Goal: Task Accomplishment & Management: Complete application form

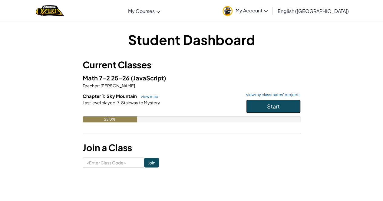
click at [248, 105] on button "Start" at bounding box center [273, 107] width 55 height 14
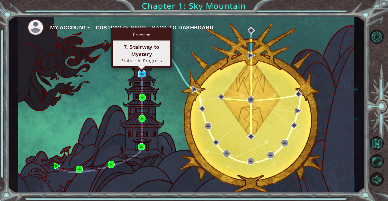
click at [144, 73] on img at bounding box center [141, 74] width 7 height 7
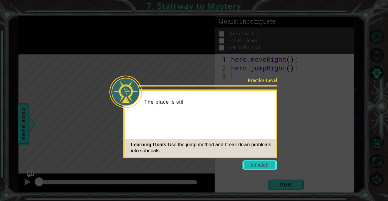
click at [252, 166] on button "Start" at bounding box center [259, 166] width 35 height 10
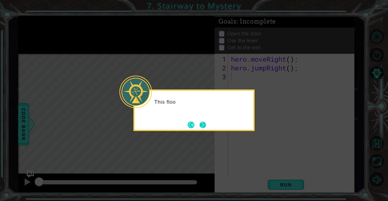
click at [204, 124] on button "Next" at bounding box center [202, 125] width 7 height 7
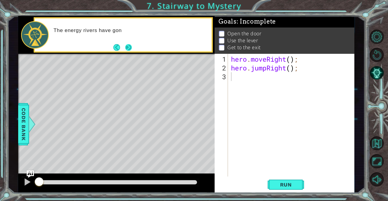
click at [130, 46] on button "Next" at bounding box center [128, 47] width 7 height 7
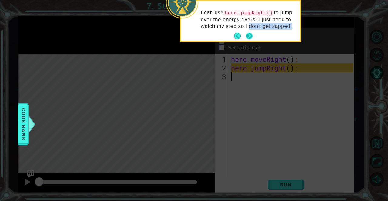
click at [247, 32] on div "I can use hero.jumpRight() to jump over the energy rivers. I just need to watch…" at bounding box center [240, 21] width 119 height 40
click at [247, 36] on button "Next" at bounding box center [249, 36] width 7 height 7
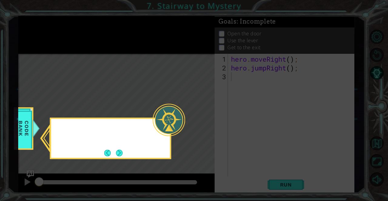
click at [247, 35] on icon at bounding box center [194, 100] width 388 height 201
click at [121, 154] on button "Next" at bounding box center [119, 153] width 7 height 7
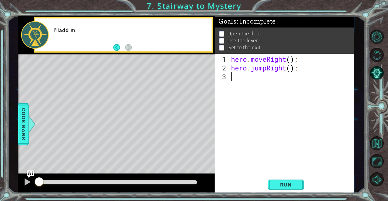
drag, startPoint x: 121, startPoint y: 154, endPoint x: 107, endPoint y: 94, distance: 62.1
click at [107, 96] on div "Level Map" at bounding box center [158, 143] width 280 height 178
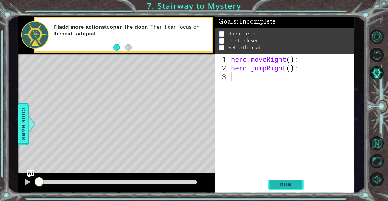
drag, startPoint x: 289, startPoint y: 187, endPoint x: 284, endPoint y: 184, distance: 6.2
click at [289, 187] on span "Run" at bounding box center [286, 185] width 24 height 6
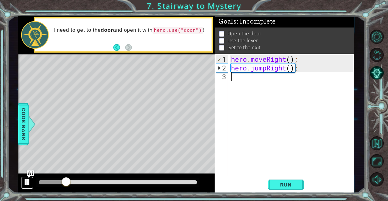
click at [28, 180] on div at bounding box center [27, 182] width 8 height 8
drag, startPoint x: 293, startPoint y: 83, endPoint x: 286, endPoint y: 83, distance: 6.7
click at [293, 83] on div "hero . moveRight ( ) ; hero . jumpRight ( ) ;" at bounding box center [293, 125] width 126 height 141
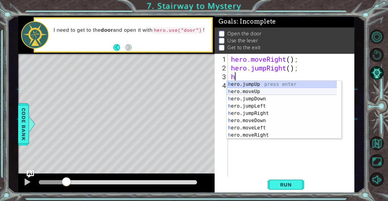
click at [287, 90] on div "h ero.jumpUp press enter h ero.moveUp press enter h ero.jumpDown press enter h …" at bounding box center [282, 117] width 110 height 73
type textarea "hero.moveUp(1);"
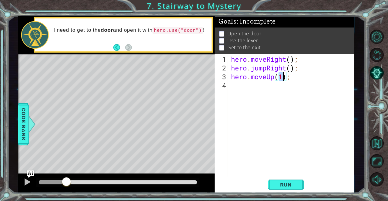
click at [284, 91] on div "hero . moveRight ( ) ; hero . jumpRight ( ) ; hero . moveUp ( 1 ) ;" at bounding box center [293, 125] width 126 height 141
type textarea "h"
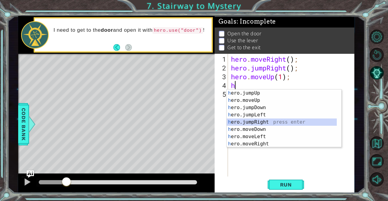
click at [276, 120] on div "h ero.jumpUp press enter h ero.moveUp press enter h ero.jumpDown press enter h …" at bounding box center [282, 126] width 110 height 73
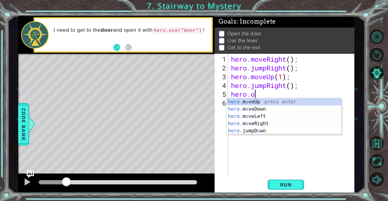
scroll to position [0, 1]
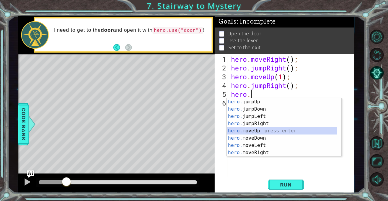
click at [265, 130] on div "hero. jumpUp press enter hero. jumpDown press enter hero. jumpLeft press enter …" at bounding box center [282, 134] width 110 height 73
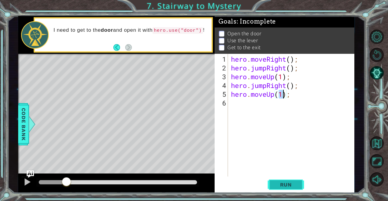
click at [291, 186] on span "Run" at bounding box center [286, 185] width 24 height 6
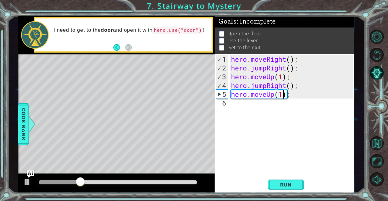
click at [270, 86] on div "hero . moveRight ( ) ; hero . jumpRight ( ) ; hero . moveUp ( 1 ) ; hero . jump…" at bounding box center [293, 125] width 126 height 141
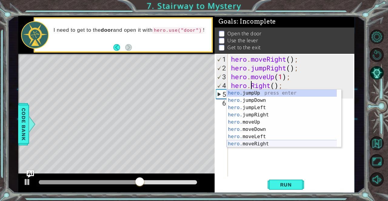
click at [267, 144] on div "hero. jumpUp press enter hero. jumpDown press enter hero. jumpLeft press enter …" at bounding box center [282, 126] width 110 height 73
type textarea "hero.moveRight(1);"
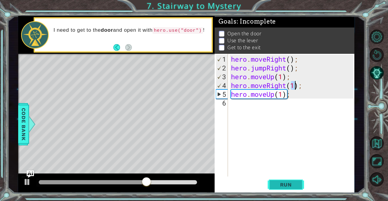
click at [277, 179] on button "Run" at bounding box center [285, 185] width 36 height 14
click at [78, 151] on div "Level Map" at bounding box center [158, 143] width 280 height 178
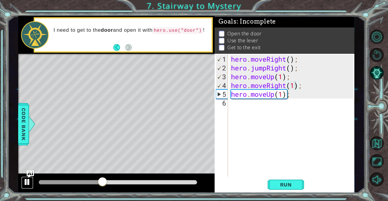
drag, startPoint x: 30, startPoint y: 183, endPoint x: 51, endPoint y: 166, distance: 27.4
click at [30, 183] on div at bounding box center [27, 182] width 8 height 8
click at [295, 98] on div "hero . moveRight ( ) ; hero . jumpRight ( ) ; hero . moveUp ( 1 ) ; hero . move…" at bounding box center [293, 125] width 126 height 141
click at [284, 95] on div "hero . moveRight ( ) ; hero . jumpRight ( ) ; hero . moveUp ( 1 ) ; hero . move…" at bounding box center [293, 125] width 126 height 141
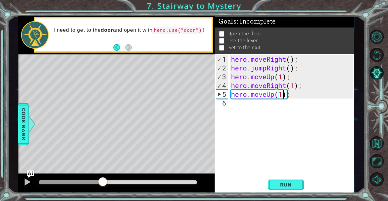
drag, startPoint x: 297, startPoint y: 100, endPoint x: 293, endPoint y: 98, distance: 5.1
click at [296, 96] on div "hero . moveRight ( ) ; hero . jumpRight ( ) ; hero . moveUp ( 1 ) ; hero . move…" at bounding box center [293, 125] width 126 height 141
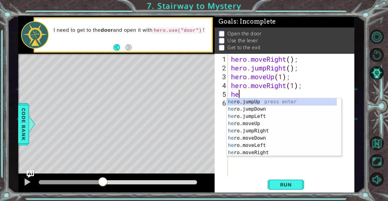
type textarea "h"
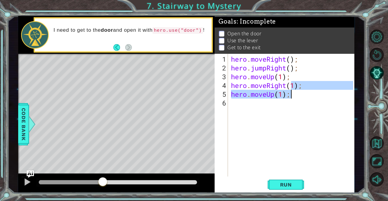
click at [299, 95] on div "hero . moveRight ( ) ; hero . jumpRight ( ) ; hero . moveUp ( 1 ) ; hero . move…" at bounding box center [291, 115] width 123 height 123
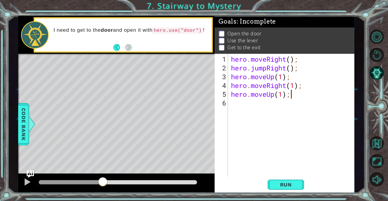
click at [280, 94] on div "hero . moveRight ( ) ; hero . jumpRight ( ) ; hero . moveUp ( 1 ) ; hero . move…" at bounding box center [293, 125] width 126 height 141
click at [280, 94] on div "hero . moveRight ( ) ; hero . jumpRight ( ) ; hero . moveUp ( 1 ) ; hero . move…" at bounding box center [291, 115] width 123 height 123
click at [280, 94] on div "hero . moveRight ( ) ; hero . jumpRight ( ) ; hero . moveUp ( 1 ) ; hero . move…" at bounding box center [293, 125] width 126 height 141
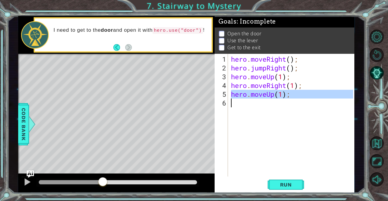
click at [280, 94] on div "hero . moveRight ( ) ; hero . jumpRight ( ) ; hero . moveUp ( 1 ) ; hero . move…" at bounding box center [293, 125] width 126 height 141
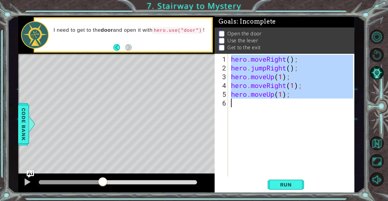
click at [280, 94] on div "hero . moveRight ( ) ; hero . jumpRight ( ) ; hero . moveUp ( 1 ) ; hero . move…" at bounding box center [293, 125] width 126 height 141
click at [280, 94] on div "hero . moveRight ( ) ; hero . jumpRight ( ) ; hero . moveUp ( 1 ) ; hero . move…" at bounding box center [291, 115] width 123 height 123
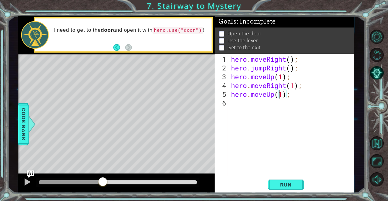
click at [280, 94] on div "hero . moveRight ( ) ; hero . jumpRight ( ) ; hero . moveUp ( 1 ) ; hero . move…" at bounding box center [293, 125] width 126 height 141
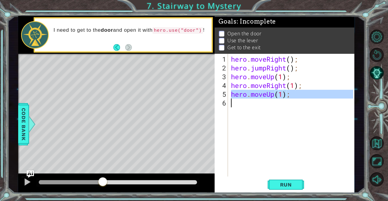
click at [280, 94] on div "hero . moveRight ( ) ; hero . jumpRight ( ) ; hero . moveUp ( 1 ) ; hero . move…" at bounding box center [293, 125] width 126 height 141
type textarea "hero.moveUp(1);"
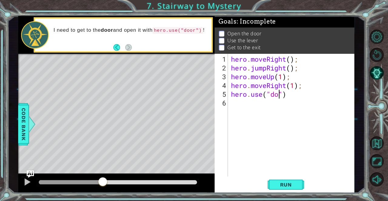
scroll to position [0, 2]
type textarea "hero.use("door")"
click at [285, 187] on span "Run" at bounding box center [286, 185] width 24 height 6
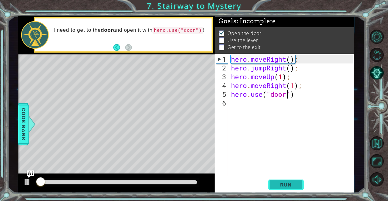
scroll to position [4, 0]
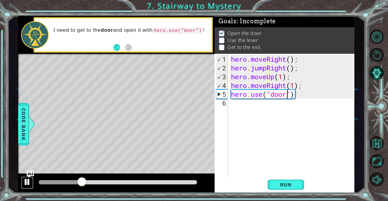
click at [26, 181] on div at bounding box center [27, 182] width 8 height 8
click at [270, 112] on div "hero . moveRight ( ) ; hero . jumpRight ( ) ; hero . moveUp ( 1 ) ; hero . move…" at bounding box center [293, 125] width 126 height 141
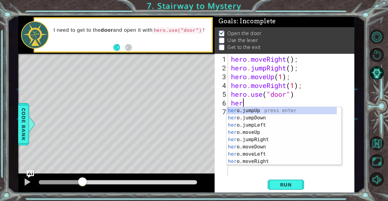
scroll to position [0, 0]
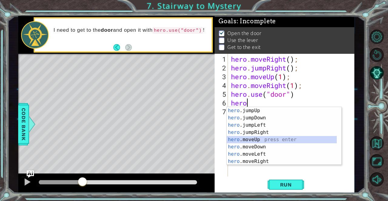
click at [263, 138] on div "hero .jumpUp press enter hero .jumpDown press enter hero .jumpLeft press enter …" at bounding box center [282, 143] width 110 height 73
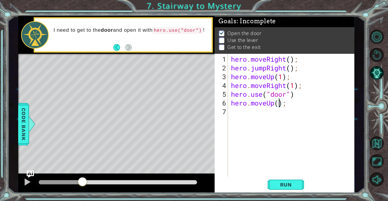
type textarea "hero.moveUp(2);"
click at [247, 114] on div "hero . moveRight ( ) ; hero . jumpRight ( ) ; hero . moveUp ( 1 ) ; hero . move…" at bounding box center [293, 125] width 126 height 141
type textarea "h"
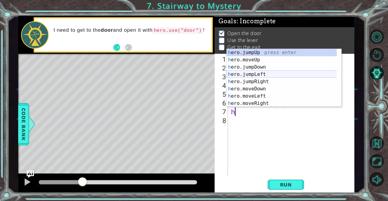
click at [258, 77] on div "h ero.jumpUp press enter h ero.moveUp press enter h ero.jumpDown press enter h …" at bounding box center [282, 85] width 110 height 73
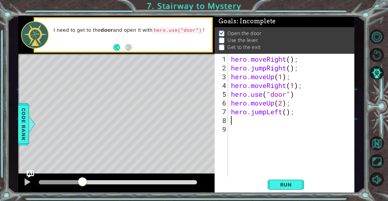
click at [265, 114] on div "hero . moveRight ( ) ; hero . jumpRight ( ) ; hero . moveUp ( 1 ) ; hero . move…" at bounding box center [293, 125] width 126 height 141
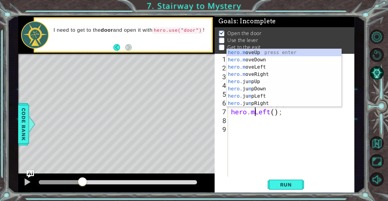
scroll to position [0, 1]
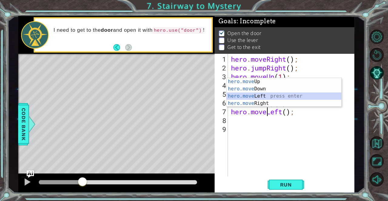
click at [267, 98] on div "hero.move Up press enter hero.move Down press enter hero.move Left press enter …" at bounding box center [284, 100] width 115 height 44
type textarea "hero.moveLeft(1);"
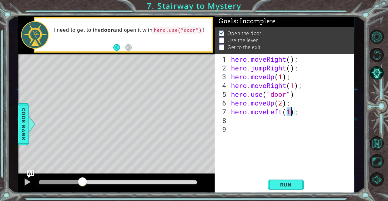
click at [276, 126] on div "hero . moveRight ( ) ; hero . jumpRight ( ) ; hero . moveUp ( 1 ) ; hero . move…" at bounding box center [293, 125] width 126 height 141
click at [251, 121] on div "hero . moveRight ( ) ; hero . jumpRight ( ) ; hero . moveUp ( 1 ) ; hero . move…" at bounding box center [293, 125] width 126 height 141
click at [266, 120] on div "hero . moveRight ( ) ; hero . jumpRight ( ) ; hero . moveUp ( 1 ) ; hero . move…" at bounding box center [293, 125] width 126 height 141
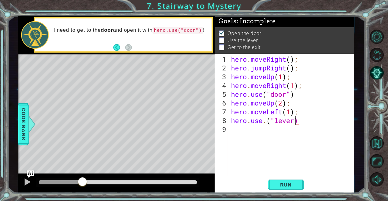
scroll to position [0, 3]
type textarea "hero.use.("lever")"
click at [279, 184] on span "Run" at bounding box center [286, 185] width 24 height 6
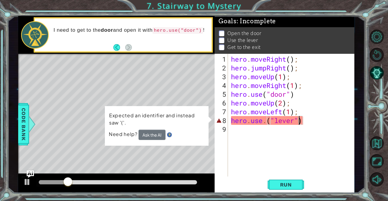
click at [277, 122] on div "hero . moveRight ( ) ; hero . jumpRight ( ) ; hero . moveUp ( 1 ) ; hero . move…" at bounding box center [293, 125] width 126 height 141
drag, startPoint x: 258, startPoint y: 129, endPoint x: 262, endPoint y: 129, distance: 3.7
click at [259, 129] on div "hero . moveRight ( ) ; hero . jumpRight ( ) ; hero . moveUp ( 1 ) ; hero . move…" at bounding box center [293, 125] width 126 height 141
click at [265, 120] on div "hero . moveRight ( ) ; hero . jumpRight ( ) ; hero . moveUp ( 1 ) ; hero . move…" at bounding box center [293, 125] width 126 height 141
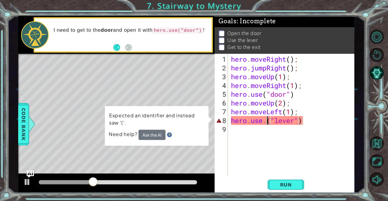
type textarea "hero.use("lever")"
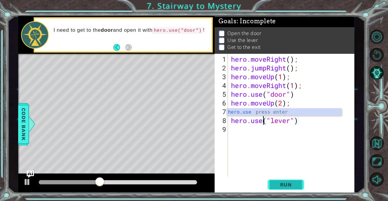
click at [280, 181] on button "Run" at bounding box center [285, 185] width 36 height 14
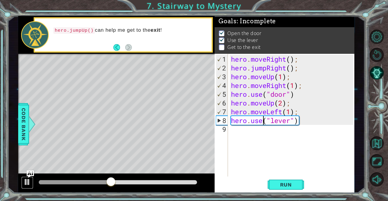
drag, startPoint x: 23, startPoint y: 180, endPoint x: 41, endPoint y: 177, distance: 18.7
click at [23, 180] on button at bounding box center [27, 183] width 12 height 12
click at [246, 133] on div "hero . moveRight ( ) ; hero . jumpRight ( ) ; hero . moveUp ( 1 ) ; hero . move…" at bounding box center [293, 125] width 126 height 141
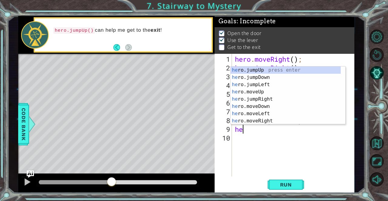
type textarea "hero"
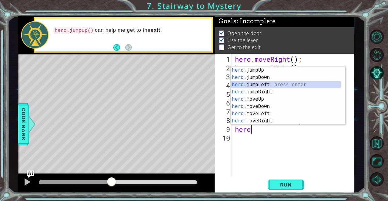
click at [265, 82] on div "hero .jumpUp press enter hero .jumpDown press enter hero .jumpLeft press enter …" at bounding box center [286, 103] width 110 height 73
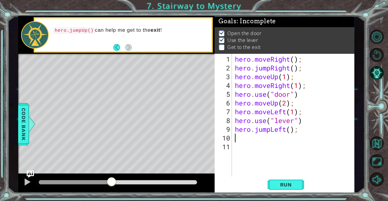
type textarea "h"
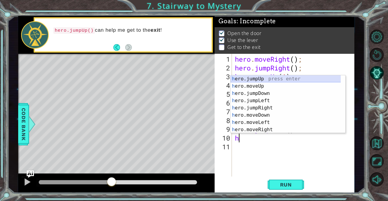
click at [264, 80] on div "h ero.jumpUp press enter h ero.moveUp press enter h ero.jumpDown press enter h …" at bounding box center [286, 111] width 110 height 73
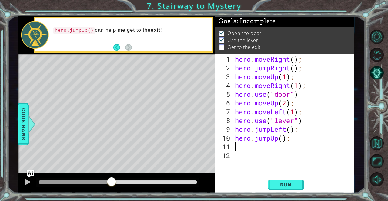
type textarea "h"
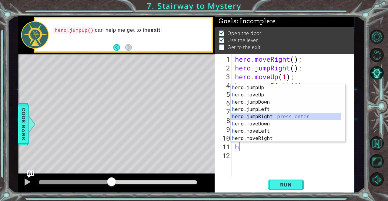
click at [266, 115] on div "h ero.jumpUp press enter h ero.moveUp press enter h ero.jumpDown press enter h …" at bounding box center [286, 120] width 110 height 73
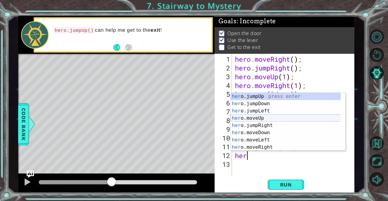
click at [257, 118] on div "her o.jumpUp press enter her o.jumpDown press enter her o.jumpLeft press enter …" at bounding box center [286, 129] width 110 height 73
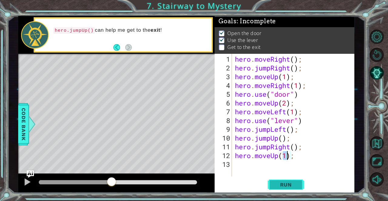
type textarea "hero.moveUp(1);"
click at [287, 182] on span "Run" at bounding box center [286, 185] width 24 height 6
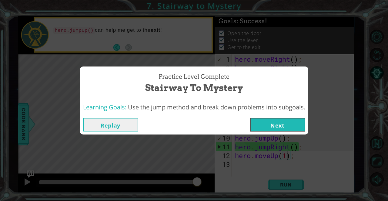
click at [285, 126] on button "Next" at bounding box center [277, 125] width 55 height 14
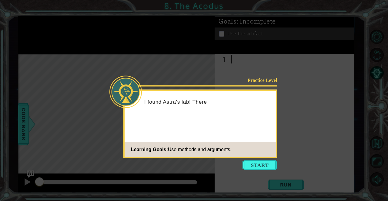
click at [270, 166] on button "Start" at bounding box center [259, 166] width 35 height 10
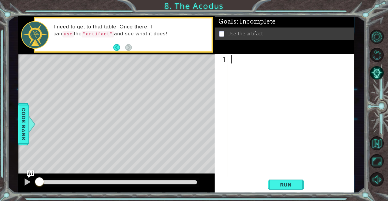
type textarea "H"
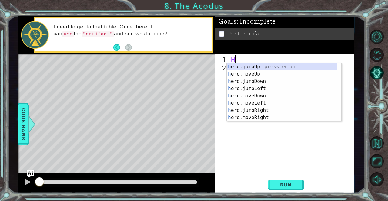
click at [271, 67] on div "h ero.jumpUp press enter h ero.moveUp press enter h ero.jumpDown press enter h …" at bounding box center [282, 99] width 110 height 73
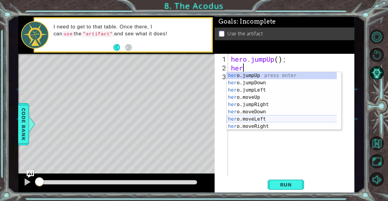
click at [267, 120] on div "her o.jumpUp press enter her o.jumpDown press enter her o.jumpLeft press enter …" at bounding box center [282, 108] width 110 height 73
type textarea "hero.moveLeft(1);"
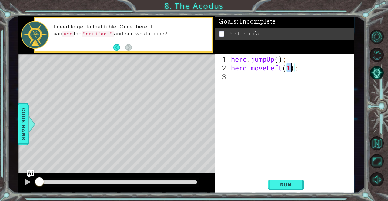
click at [255, 79] on div "hero . jumpUp ( ) ; hero . moveLeft ( 1 ) ;" at bounding box center [293, 125] width 126 height 141
type textarea "h"
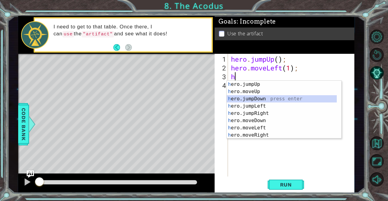
click at [258, 98] on div "h ero.jumpUp press enter h ero.moveUp press enter h ero.jumpDown press enter h …" at bounding box center [282, 117] width 110 height 73
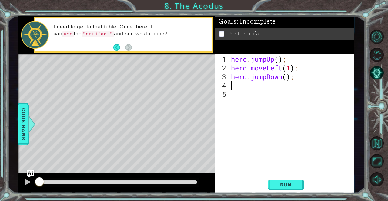
type textarea "h"
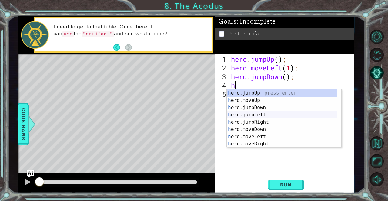
click at [261, 116] on div "h ero.jumpUp press enter h ero.moveUp press enter h ero.jumpDown press enter h …" at bounding box center [282, 126] width 110 height 73
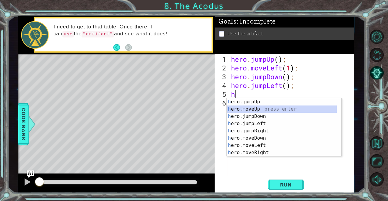
click at [255, 110] on div "h ero.jumpUp press enter h ero.moveUp press enter h ero.jumpDown press enter h …" at bounding box center [282, 134] width 110 height 73
type textarea "hero.moveUp(1);"
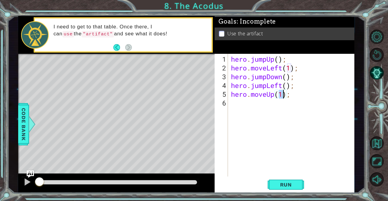
click at [260, 101] on div "hero . jumpUp ( ) ; hero . moveLeft ( 1 ) ; hero . jumpDown ( ) ; hero . jumpLe…" at bounding box center [293, 125] width 126 height 141
type textarea "h"
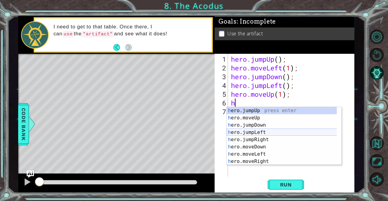
click at [259, 136] on div "h ero.jumpUp press enter h ero.moveUp press enter h ero.jumpDown press enter h …" at bounding box center [282, 143] width 110 height 73
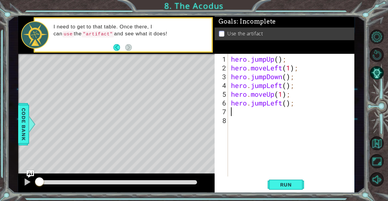
click at [279, 102] on div "hero . jumpUp ( ) ; hero . moveLeft ( 1 ) ; hero . jumpDown ( ) ; hero . jumpLe…" at bounding box center [293, 125] width 126 height 141
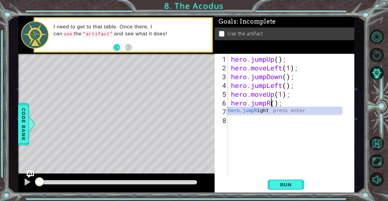
scroll to position [0, 2]
click at [277, 111] on div "hero.jumpR ight press enter" at bounding box center [284, 118] width 115 height 22
type textarea "hero.jumpRight();"
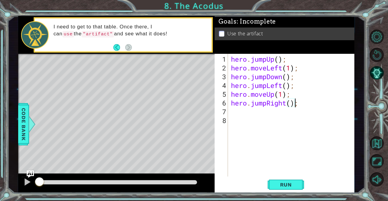
click at [254, 110] on div "hero . jumpUp ( ) ; hero . moveLeft ( 1 ) ; hero . jumpDown ( ) ; hero . jumpLe…" at bounding box center [293, 125] width 126 height 141
click at [267, 102] on div "hero . jumpUp ( ) ; hero . moveLeft ( 1 ) ; hero . jumpDown ( ) ; hero . jumpLe…" at bounding box center [293, 125] width 126 height 141
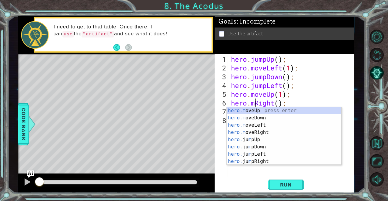
scroll to position [0, 1]
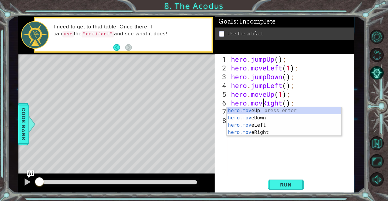
type textarea "hero.moveRight();"
click at [272, 148] on div "hero . jumpUp ( ) ; hero . moveLeft ( 1 ) ; hero . jumpDown ( ) ; hero . jumpLe…" at bounding box center [293, 125] width 126 height 141
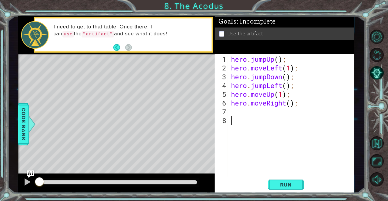
scroll to position [0, 0]
click at [236, 113] on div "hero . jumpUp ( ) ; hero . moveLeft ( 1 ) ; hero . jumpDown ( ) ; hero . jumpLe…" at bounding box center [293, 125] width 126 height 141
click at [282, 189] on button "Run" at bounding box center [285, 185] width 36 height 14
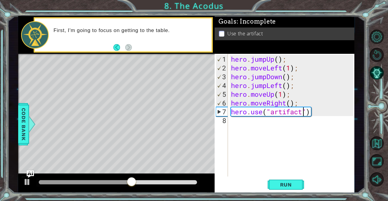
click at [266, 94] on div "hero . jumpUp ( ) ; hero . moveLeft ( 1 ) ; hero . jumpDown ( ) ; hero . jumpLe…" at bounding box center [293, 125] width 126 height 141
click at [28, 180] on div at bounding box center [27, 182] width 8 height 8
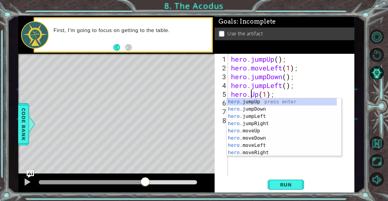
scroll to position [0, 1]
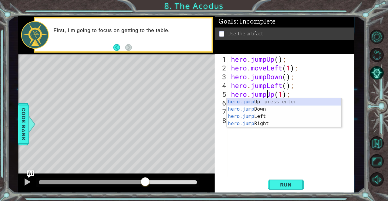
click at [264, 103] on div "hero.jump Up press enter hero.jump Down press enter hero.jump Left press enter …" at bounding box center [284, 120] width 115 height 44
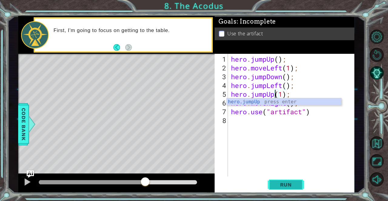
type textarea "hero.jumpUp(1);"
click at [280, 188] on span "Run" at bounding box center [286, 185] width 24 height 6
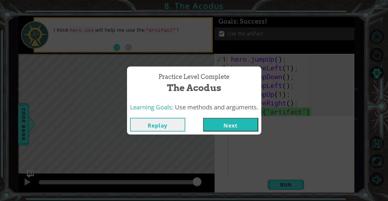
click at [216, 125] on button "Next" at bounding box center [230, 125] width 55 height 14
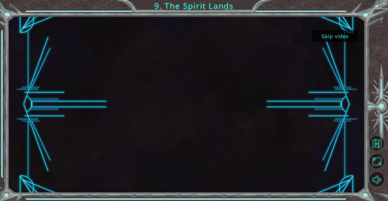
click at [327, 37] on button "Skip video" at bounding box center [334, 36] width 45 height 12
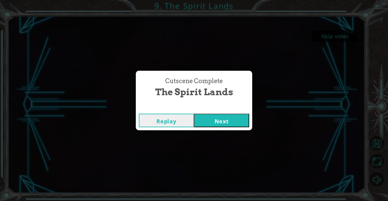
click at [238, 124] on button "Next" at bounding box center [221, 121] width 55 height 14
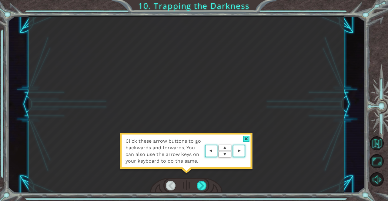
click at [246, 138] on div at bounding box center [246, 139] width 7 height 6
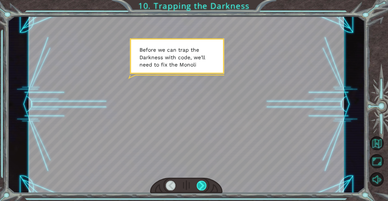
click at [203, 186] on div at bounding box center [202, 186] width 10 height 10
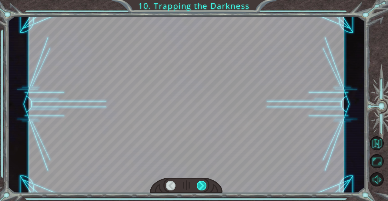
click at [203, 187] on div at bounding box center [202, 186] width 10 height 10
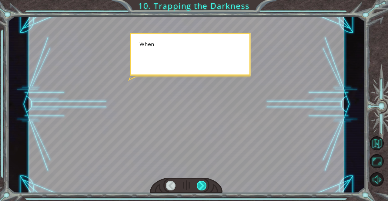
click at [203, 187] on div at bounding box center [202, 186] width 10 height 10
click at [203, 188] on div at bounding box center [202, 186] width 10 height 10
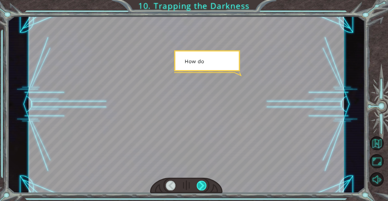
click at [203, 188] on div at bounding box center [202, 186] width 10 height 10
click at [203, 187] on div at bounding box center [202, 186] width 10 height 10
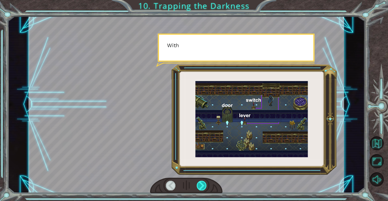
click at [203, 188] on div at bounding box center [202, 186] width 10 height 10
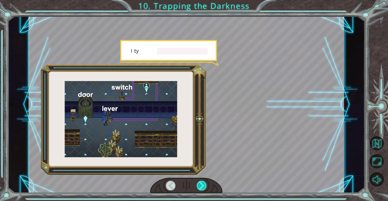
click at [203, 188] on div at bounding box center [202, 186] width 10 height 10
click at [203, 187] on div at bounding box center [202, 186] width 10 height 10
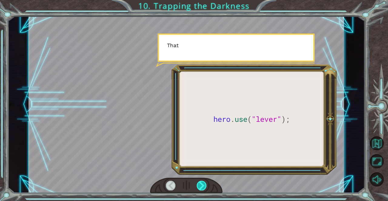
click at [203, 187] on div at bounding box center [202, 186] width 10 height 10
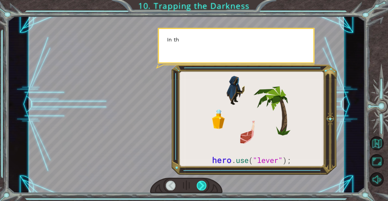
click at [203, 187] on div at bounding box center [202, 186] width 10 height 10
click at [202, 187] on div at bounding box center [202, 186] width 10 height 10
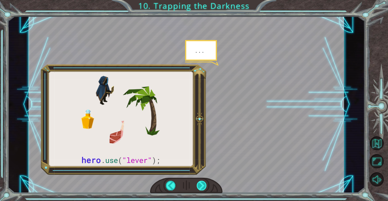
click at [202, 187] on div at bounding box center [202, 186] width 10 height 10
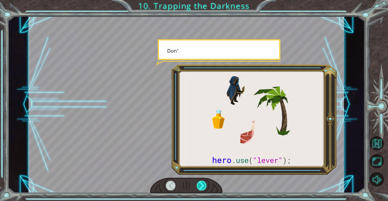
click at [202, 187] on div at bounding box center [202, 186] width 10 height 10
click at [202, 188] on div at bounding box center [202, 186] width 10 height 10
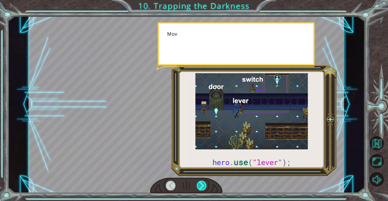
click at [202, 187] on div at bounding box center [202, 186] width 10 height 10
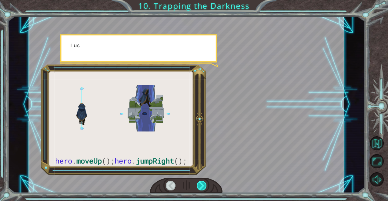
click at [202, 187] on div at bounding box center [202, 186] width 10 height 10
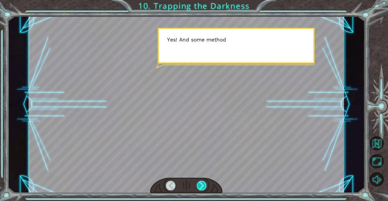
click at [202, 187] on div at bounding box center [202, 186] width 10 height 10
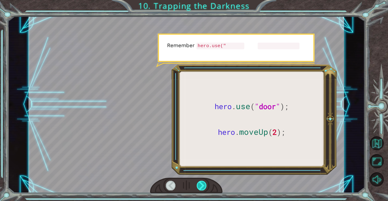
click at [202, 187] on div at bounding box center [202, 186] width 10 height 10
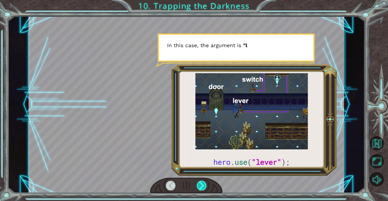
click at [202, 186] on div at bounding box center [202, 186] width 10 height 10
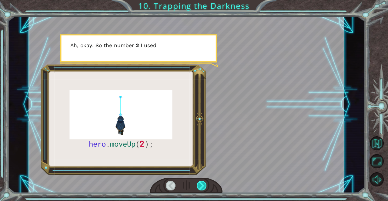
click at [201, 184] on div at bounding box center [202, 186] width 10 height 10
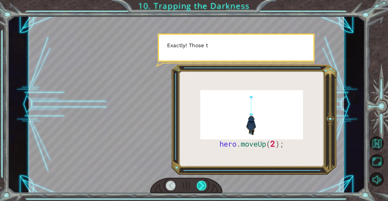
click at [201, 184] on div at bounding box center [202, 186] width 10 height 10
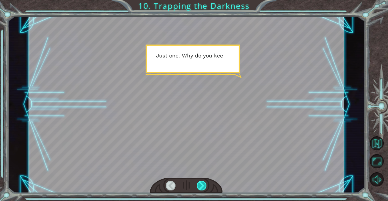
click at [201, 184] on div at bounding box center [202, 186] width 10 height 10
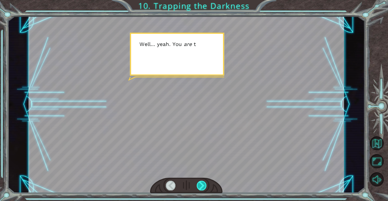
click at [201, 184] on div at bounding box center [202, 186] width 10 height 10
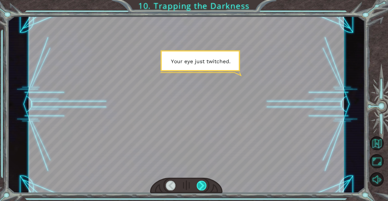
click at [201, 184] on div at bounding box center [202, 186] width 10 height 10
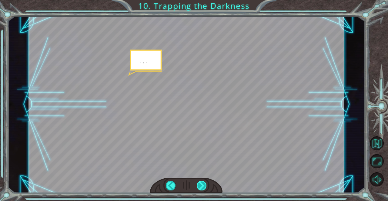
click at [201, 186] on div at bounding box center [202, 186] width 10 height 10
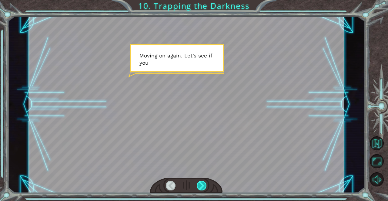
click at [205, 186] on div at bounding box center [202, 186] width 10 height 10
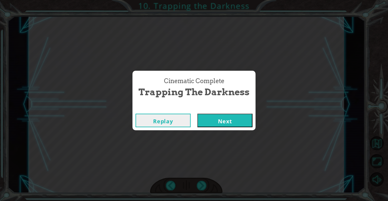
click at [205, 186] on div "Cinematic Complete Trapping the Darkness Replay Next" at bounding box center [194, 100] width 388 height 201
click at [216, 124] on button "Next" at bounding box center [224, 121] width 55 height 14
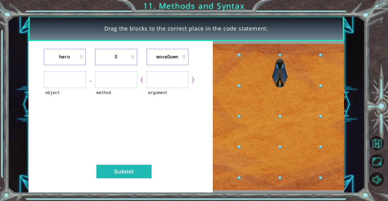
click at [62, 78] on ul at bounding box center [65, 79] width 42 height 17
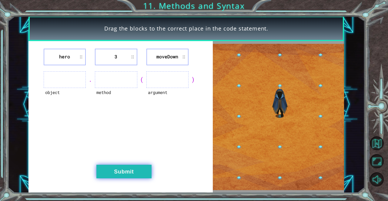
click at [136, 170] on button "Submit" at bounding box center [123, 172] width 55 height 14
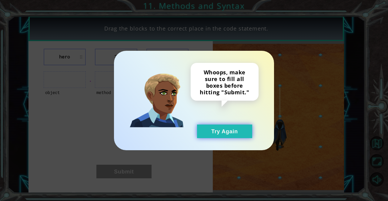
click at [206, 129] on button "Try Again" at bounding box center [224, 132] width 55 height 14
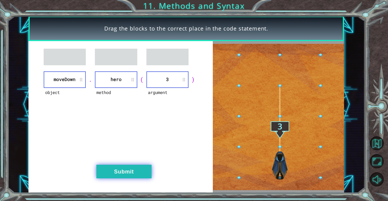
click at [124, 172] on button "Submit" at bounding box center [123, 172] width 55 height 14
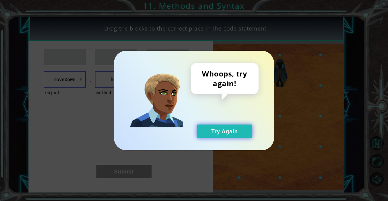
click at [209, 134] on button "Try Again" at bounding box center [224, 132] width 55 height 14
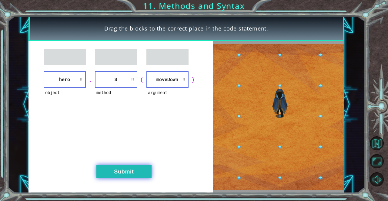
click at [131, 170] on button "Submit" at bounding box center [123, 172] width 55 height 14
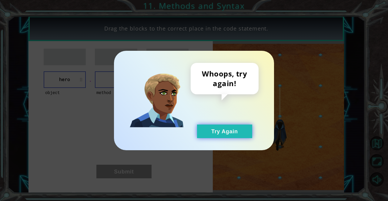
click at [197, 135] on button "Try Again" at bounding box center [224, 132] width 55 height 14
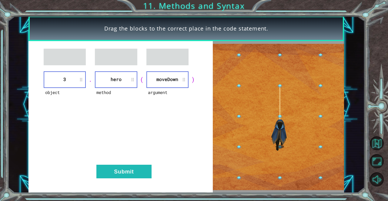
click at [142, 161] on div "object 3 . method hero ( argument [GEOGRAPHIC_DATA] ) Submit" at bounding box center [120, 117] width 184 height 152
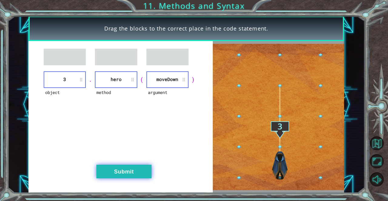
click at [142, 175] on button "Submit" at bounding box center [123, 172] width 55 height 14
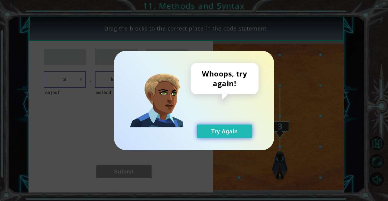
click at [200, 131] on button "Try Again" at bounding box center [224, 132] width 55 height 14
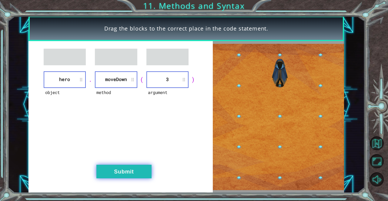
click at [132, 168] on button "Submit" at bounding box center [123, 172] width 55 height 14
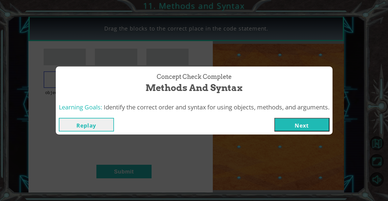
click at [292, 122] on button "Next" at bounding box center [301, 125] width 55 height 14
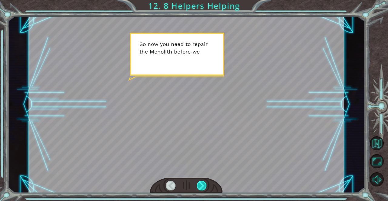
click at [196, 183] on div at bounding box center [186, 186] width 73 height 16
click at [196, 184] on div at bounding box center [186, 186] width 73 height 16
click at [195, 183] on div at bounding box center [186, 186] width 73 height 16
drag, startPoint x: 194, startPoint y: 183, endPoint x: 201, endPoint y: 183, distance: 6.7
click at [201, 183] on div at bounding box center [186, 186] width 73 height 16
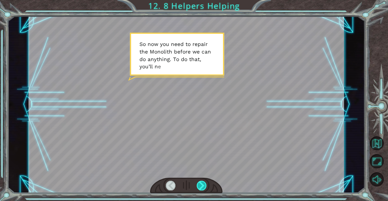
click at [201, 184] on div at bounding box center [202, 186] width 10 height 10
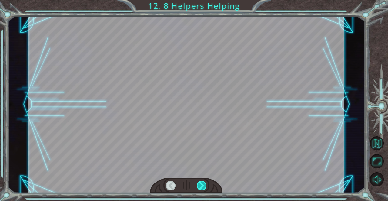
click at [204, 186] on div at bounding box center [202, 186] width 10 height 10
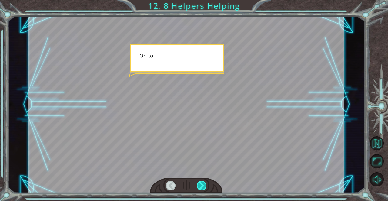
click at [203, 184] on div at bounding box center [202, 186] width 10 height 10
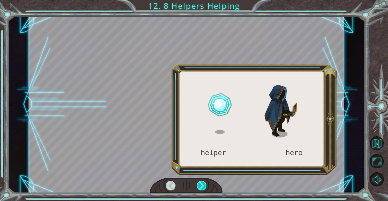
click at [201, 184] on div at bounding box center [202, 186] width 10 height 10
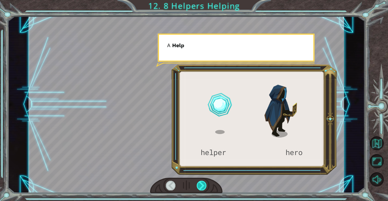
click at [201, 184] on div at bounding box center [202, 186] width 10 height 10
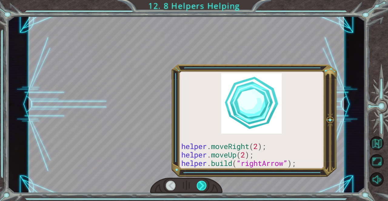
click at [201, 184] on div at bounding box center [202, 186] width 10 height 10
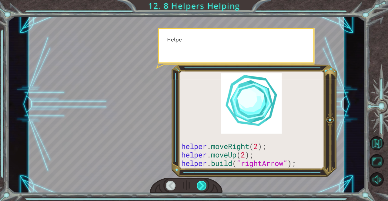
click at [201, 185] on div at bounding box center [202, 186] width 10 height 10
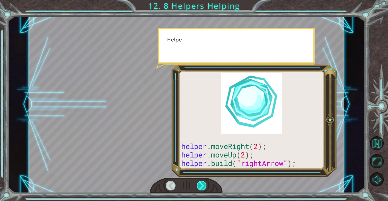
click at [201, 185] on div at bounding box center [202, 186] width 10 height 10
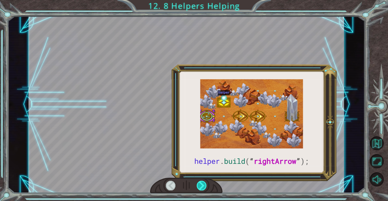
click at [201, 185] on div at bounding box center [202, 186] width 10 height 10
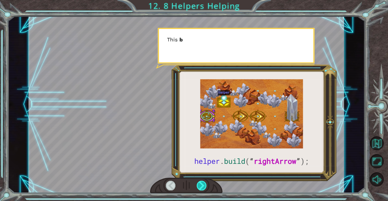
click at [201, 185] on div at bounding box center [202, 186] width 10 height 10
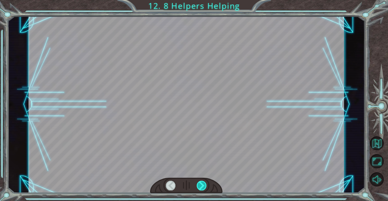
click at [201, 185] on div at bounding box center [202, 186] width 10 height 10
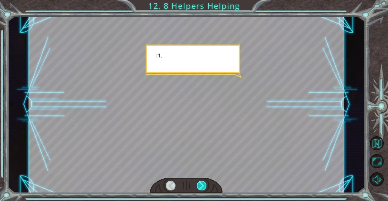
click at [201, 185] on div at bounding box center [202, 186] width 10 height 10
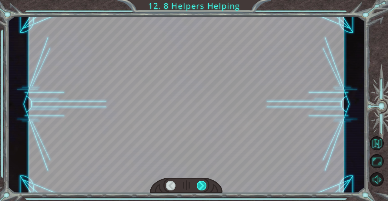
click at [201, 184] on div at bounding box center [202, 186] width 10 height 10
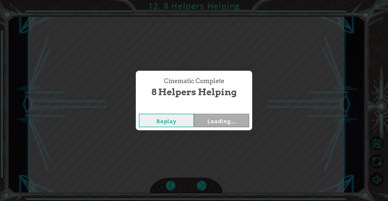
click at [201, 185] on div "Cinematic Complete 8 Helpers Helping Replay Loading..." at bounding box center [194, 100] width 388 height 201
click at [207, 122] on button "Next" at bounding box center [221, 121] width 55 height 14
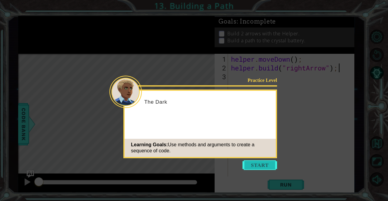
click at [252, 164] on button "Start" at bounding box center [259, 166] width 35 height 10
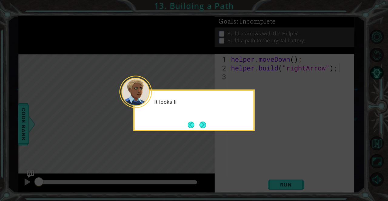
click at [204, 128] on button "Next" at bounding box center [202, 125] width 7 height 7
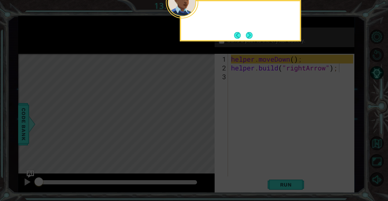
click at [204, 128] on icon at bounding box center [194, 30] width 388 height 343
click at [246, 38] on button "Next" at bounding box center [249, 35] width 7 height 7
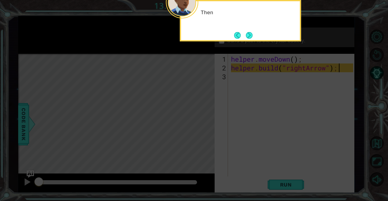
click at [249, 33] on button "Next" at bounding box center [249, 35] width 7 height 7
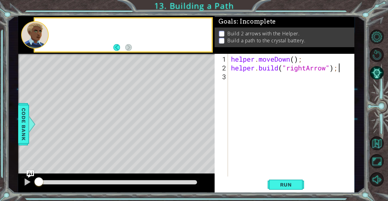
click at [248, 34] on p "Build 2 arrows with the Helper." at bounding box center [263, 33] width 72 height 7
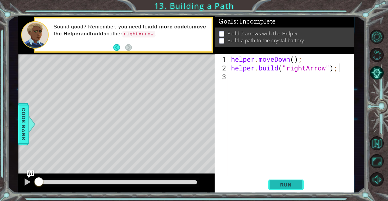
click at [287, 191] on button "Run" at bounding box center [285, 185] width 36 height 14
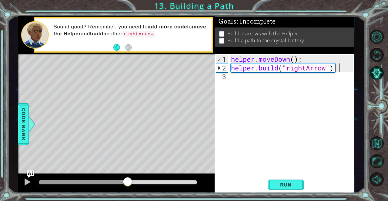
drag, startPoint x: 142, startPoint y: 183, endPoint x: 0, endPoint y: 171, distance: 142.6
click at [0, 171] on div "1 ההההההההההההההההההההההההההההההההההההההההההההההההההההההההההההההההההההההההההההה…" at bounding box center [194, 100] width 388 height 201
click at [285, 84] on div "helper . moveDown ( ) ; helper . build ( "rightArrow" ) ;" at bounding box center [293, 125] width 126 height 141
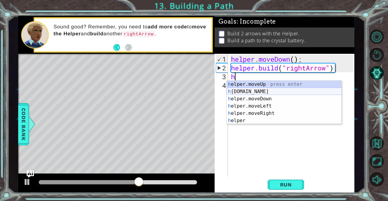
click at [281, 91] on div "h elper.moveUp press enter h [DOMAIN_NAME] press enter h elper.moveDown press e…" at bounding box center [284, 110] width 115 height 58
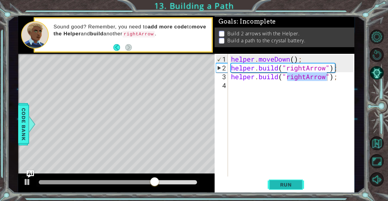
click at [292, 185] on span "Run" at bounding box center [286, 185] width 24 height 6
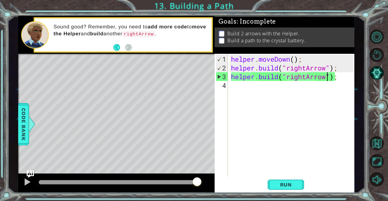
click at [221, 79] on div "3" at bounding box center [222, 76] width 12 height 9
type textarea "[DOMAIN_NAME]("rightArrow");"
click at [250, 88] on div "helper . moveDown ( ) ; helper . build ( "rightArrow" ) ; helper . build ( "rig…" at bounding box center [293, 125] width 126 height 141
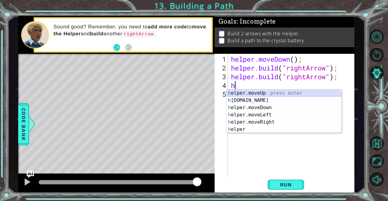
click at [275, 95] on div "h elper.moveUp press enter h [DOMAIN_NAME] press enter h elper.moveDown press e…" at bounding box center [284, 119] width 115 height 58
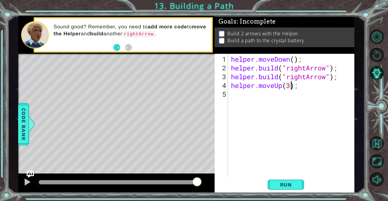
scroll to position [0, 2]
type textarea "helper.moveUp(3);"
click at [289, 183] on span "Run" at bounding box center [286, 185] width 24 height 6
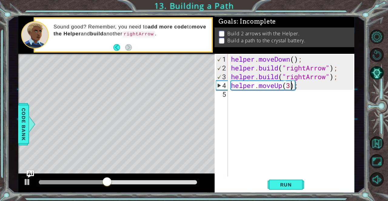
click at [274, 104] on div "helper . moveDown ( ) ; helper . build ( "rightArrow" ) ; helper . build ( "rig…" at bounding box center [293, 125] width 126 height 141
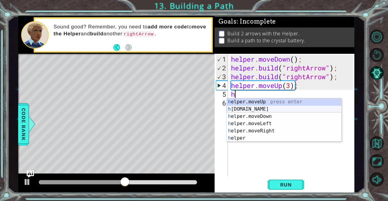
click at [263, 111] on div "h elper.moveUp press enter h [DOMAIN_NAME] press enter h elper.moveDown press e…" at bounding box center [284, 127] width 115 height 58
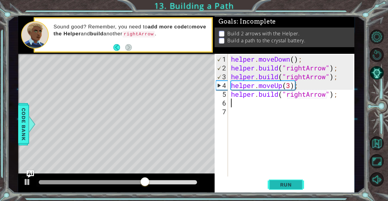
type textarea "[DOMAIN_NAME]("rightArrow");"
click at [293, 189] on button "Run" at bounding box center [285, 185] width 36 height 14
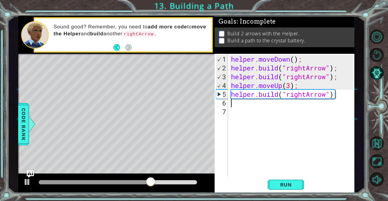
click at [254, 85] on div "helper . moveDown ( ) ; helper . build ( "rightArrow" ) ; helper . build ( "rig…" at bounding box center [293, 125] width 126 height 141
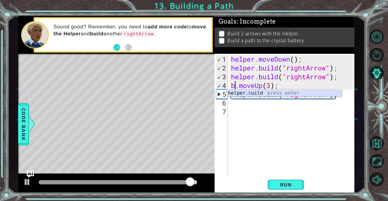
click at [271, 93] on div "helper. b uild press enter" at bounding box center [284, 101] width 115 height 22
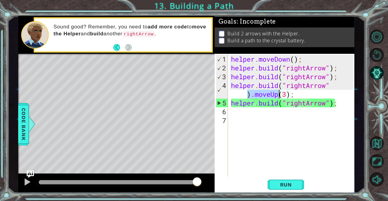
drag, startPoint x: 247, startPoint y: 95, endPoint x: 290, endPoint y: 91, distance: 42.3
click at [291, 92] on div "helper . moveDown ( ) ; helper . build ( "rightArrow" ) ; helper . build ( "rig…" at bounding box center [293, 125] width 126 height 141
type textarea "[DOMAIN_NAME]("rightArrow";"
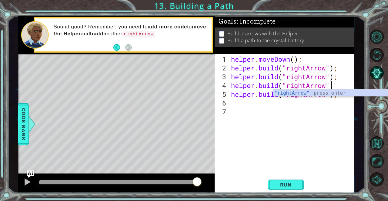
drag, startPoint x: 299, startPoint y: 134, endPoint x: 299, endPoint y: 129, distance: 4.9
click at [299, 133] on div "helper . moveDown ( ) ; helper . build ( "rightArrow" ) ; helper . build ( "rig…" at bounding box center [293, 125] width 126 height 141
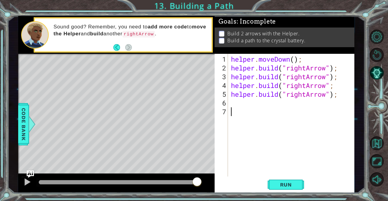
click at [334, 86] on div "helper . moveDown ( ) ; helper . build ( "rightArrow" ) ; helper . build ( "rig…" at bounding box center [293, 125] width 126 height 141
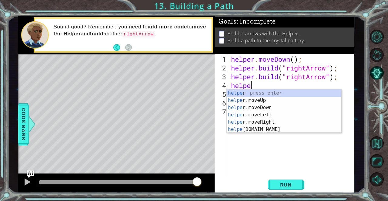
type textarea "h"
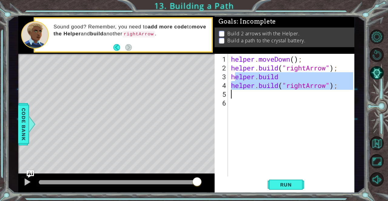
drag, startPoint x: 234, startPoint y: 75, endPoint x: 317, endPoint y: 95, distance: 85.2
click at [317, 95] on div "helper . moveDown ( ) ; helper . build ( "rightArrow" ) ; helper . build helper…" at bounding box center [293, 125] width 126 height 141
type textarea "h"
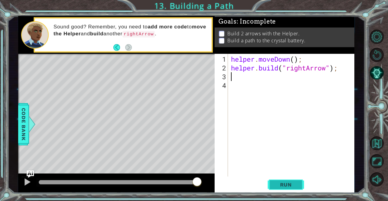
click at [284, 184] on span "Run" at bounding box center [286, 185] width 24 height 6
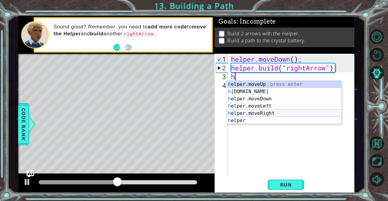
click at [265, 112] on div "h elper.moveUp press enter h [DOMAIN_NAME] press enter h elper.moveDown press e…" at bounding box center [284, 110] width 115 height 58
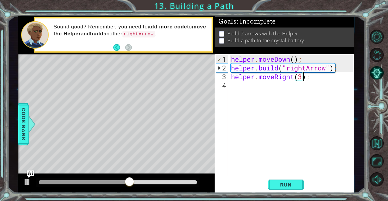
scroll to position [0, 3]
type textarea "helper.moveRight(3);"
click at [281, 184] on span "Run" at bounding box center [286, 185] width 24 height 6
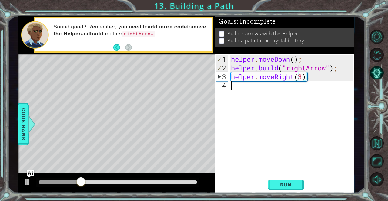
click at [306, 93] on div "helper . moveDown ( ) ; helper . build ( "rightArrow" ) ; helper . moveRight ( …" at bounding box center [293, 125] width 126 height 141
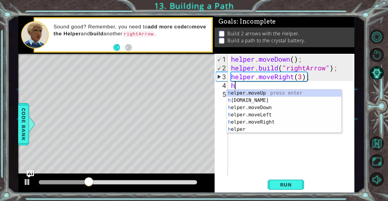
scroll to position [0, 0]
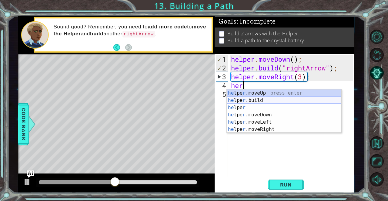
click at [253, 101] on div "he lpe r .moveUp press enter he lpe r .build press enter he lpe r press enter h…" at bounding box center [284, 119] width 115 height 58
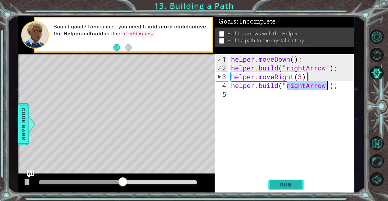
type textarea "[DOMAIN_NAME]("rightArrow");"
click at [290, 181] on button "Run" at bounding box center [285, 185] width 36 height 14
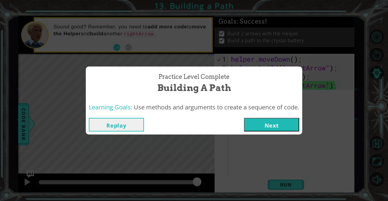
click at [262, 127] on button "Next" at bounding box center [271, 125] width 55 height 14
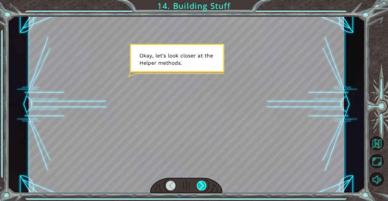
click at [199, 185] on div at bounding box center [202, 186] width 10 height 10
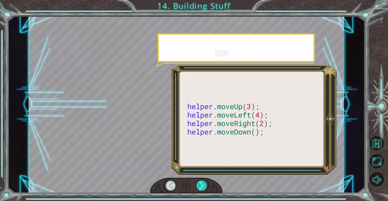
click at [198, 184] on div at bounding box center [202, 186] width 10 height 10
click at [196, 184] on div at bounding box center [186, 186] width 73 height 16
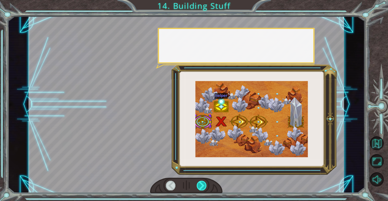
click at [198, 186] on div at bounding box center [202, 186] width 10 height 10
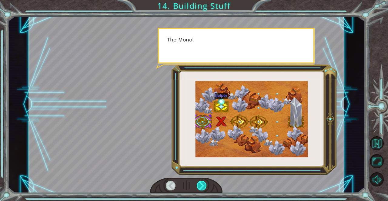
click at [198, 186] on div at bounding box center [202, 186] width 10 height 10
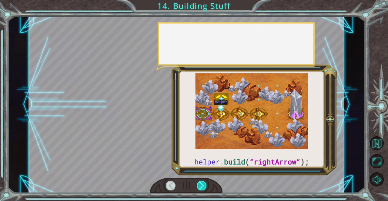
click at [199, 188] on div at bounding box center [202, 186] width 10 height 10
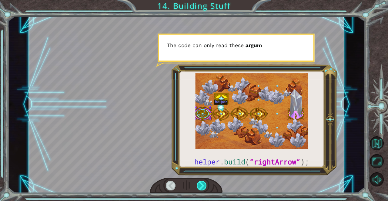
click at [200, 189] on div at bounding box center [202, 186] width 10 height 10
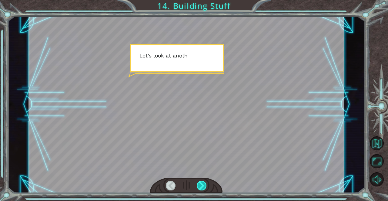
click at [201, 189] on div at bounding box center [202, 186] width 10 height 10
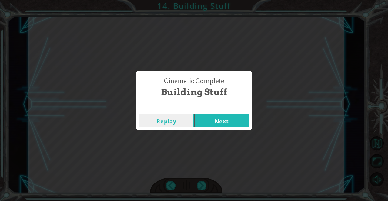
click at [214, 124] on button "Next" at bounding box center [221, 121] width 55 height 14
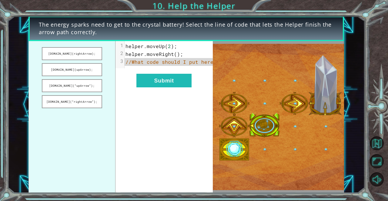
drag, startPoint x: 79, startPoint y: 49, endPoint x: 78, endPoint y: 45, distance: 3.7
click at [148, 60] on div "[DOMAIN_NAME](rightArrow); [DOMAIN_NAME](upArrow); [DOMAIN_NAME](“upArrow”); [D…" at bounding box center [120, 117] width 184 height 152
click at [77, 53] on button "[DOMAIN_NAME](rightArrow);" at bounding box center [72, 53] width 60 height 13
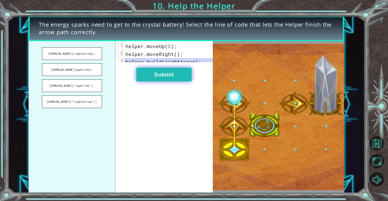
click at [151, 80] on button "Submit" at bounding box center [163, 75] width 55 height 14
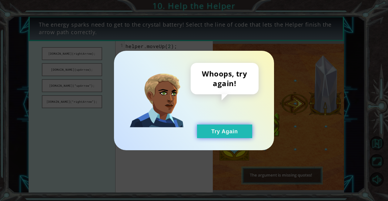
drag, startPoint x: 234, startPoint y: 133, endPoint x: 231, endPoint y: 131, distance: 3.4
click at [233, 133] on button "Try Again" at bounding box center [224, 132] width 55 height 14
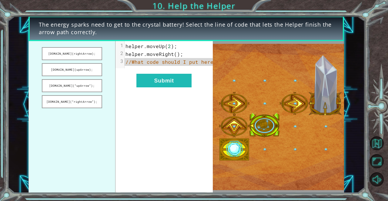
click at [261, 132] on img at bounding box center [278, 117] width 131 height 146
drag, startPoint x: 88, startPoint y: 101, endPoint x: 162, endPoint y: 65, distance: 81.7
click at [162, 65] on div "[DOMAIN_NAME](rightArrow); [DOMAIN_NAME](upArrow); [DOMAIN_NAME](“upArrow”); [D…" at bounding box center [120, 117] width 184 height 152
click at [62, 101] on button "[DOMAIN_NAME](“rightArrow”);" at bounding box center [72, 101] width 60 height 13
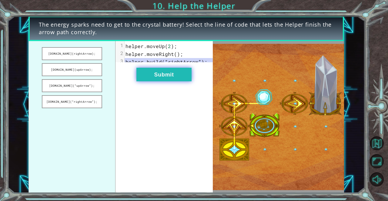
click at [153, 80] on button "Submit" at bounding box center [163, 75] width 55 height 14
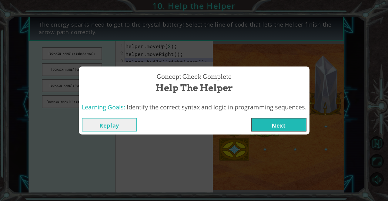
click at [270, 124] on button "Next" at bounding box center [278, 125] width 55 height 14
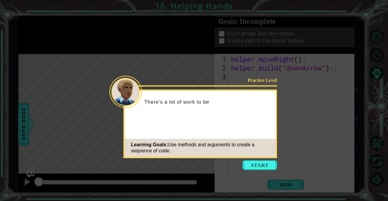
click at [251, 159] on icon at bounding box center [194, 100] width 388 height 201
click at [250, 162] on button "Start" at bounding box center [259, 166] width 35 height 10
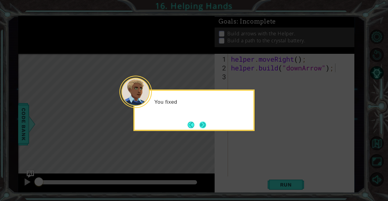
click at [204, 124] on button "Next" at bounding box center [202, 125] width 7 height 7
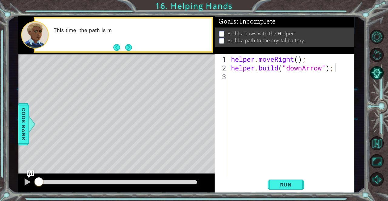
click at [132, 48] on button "Next" at bounding box center [128, 47] width 7 height 7
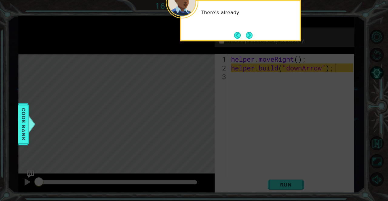
click at [248, 34] on button "Next" at bounding box center [249, 35] width 7 height 7
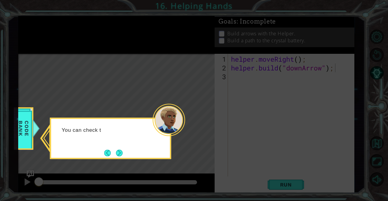
click at [116, 151] on button "Next" at bounding box center [119, 153] width 7 height 7
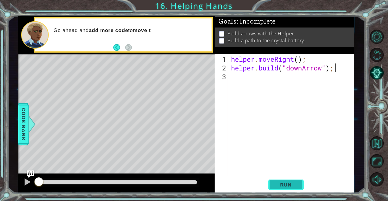
click at [282, 188] on span "Run" at bounding box center [286, 185] width 24 height 6
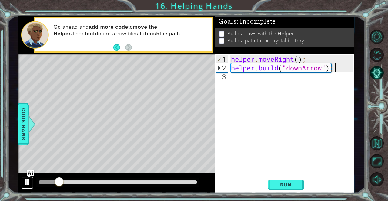
click at [22, 184] on button at bounding box center [27, 183] width 12 height 12
click at [250, 76] on div "helper . moveRight ( ) ; helper . build ( "downArrow" ) ;" at bounding box center [293, 125] width 126 height 141
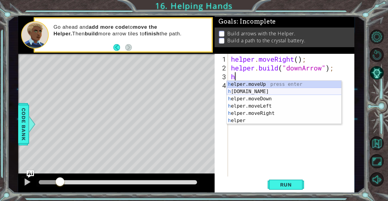
click at [261, 91] on div "h elper.moveUp press enter h [DOMAIN_NAME] press enter h elper.moveDown press e…" at bounding box center [284, 110] width 115 height 58
type textarea "[DOMAIN_NAME]("rightArrow");"
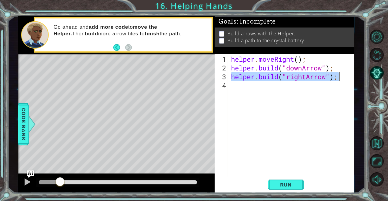
drag, startPoint x: 231, startPoint y: 77, endPoint x: 387, endPoint y: 75, distance: 156.6
click at [383, 75] on div "1 ההההההההההההההההההההההההההההההההההההההההההההההההההההההההההההההההההההההההההההה…" at bounding box center [194, 100] width 388 height 201
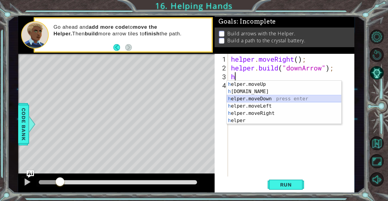
click at [287, 99] on div "h elper.moveUp press enter h [DOMAIN_NAME] press enter h elper.moveDown press e…" at bounding box center [284, 110] width 115 height 58
type textarea "helper.moveDown(1);"
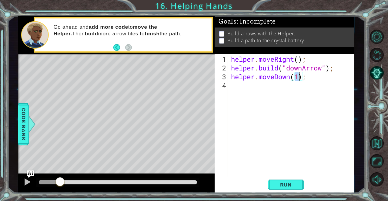
click at [261, 91] on div "helper . moveRight ( ) ; helper . build ( "downArrow" ) ; helper . moveDown ( 1…" at bounding box center [293, 125] width 126 height 141
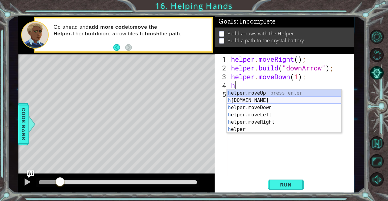
click at [254, 101] on div "h elper.moveUp press enter h [DOMAIN_NAME] press enter h elper.moveDown press e…" at bounding box center [284, 119] width 115 height 58
type textarea "[DOMAIN_NAME]("rightArrow");"
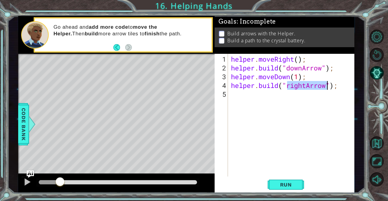
click at [257, 103] on div "helper . moveRight ( ) ; helper . build ( "downArrow" ) ; helper . moveDown ( 1…" at bounding box center [293, 125] width 126 height 141
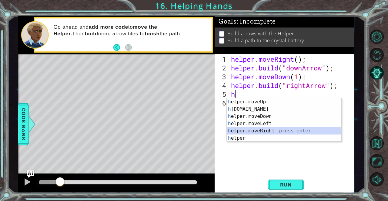
click at [265, 131] on div "h elper.moveUp press enter h [DOMAIN_NAME] press enter h elper.moveDown press e…" at bounding box center [284, 127] width 115 height 58
type textarea "helper.moveRight(1);"
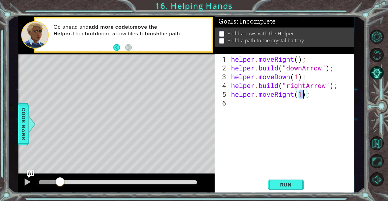
click at [258, 105] on div "helper . moveRight ( ) ; helper . build ( "downArrow" ) ; helper . moveDown ( 1…" at bounding box center [293, 125] width 126 height 141
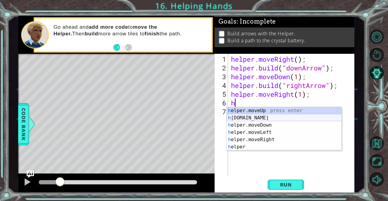
click at [256, 116] on div "h elper.moveUp press enter h [DOMAIN_NAME] press enter h elper.moveDown press e…" at bounding box center [284, 136] width 115 height 58
type textarea "[DOMAIN_NAME]("rightArrow");"
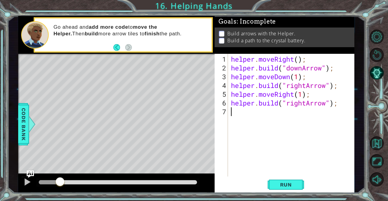
click at [239, 112] on div "helper . moveRight ( ) ; helper . build ( "downArrow" ) ; helper . moveDown ( 1…" at bounding box center [293, 125] width 126 height 141
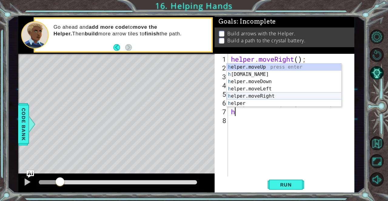
click at [271, 95] on div "h elper.moveUp press enter h [DOMAIN_NAME] press enter h elper.moveDown press e…" at bounding box center [284, 93] width 115 height 58
type textarea "helper.moveRight(1);"
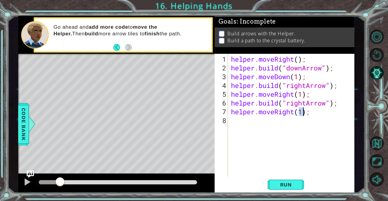
click at [246, 126] on div "helper . moveRight ( ) ; helper . build ( "downArrow" ) ; helper . moveDown ( 1…" at bounding box center [293, 125] width 126 height 141
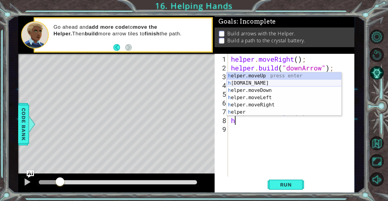
click at [264, 82] on div "h elper.moveUp press enter h [DOMAIN_NAME] press enter h elper.moveDown press e…" at bounding box center [284, 101] width 115 height 58
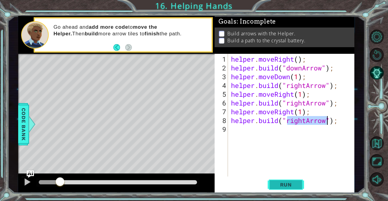
click at [283, 181] on button "Run" at bounding box center [285, 185] width 36 height 14
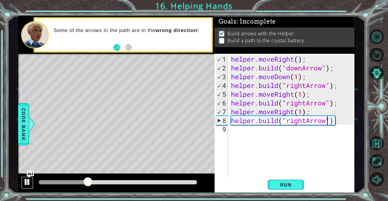
click at [26, 180] on div at bounding box center [27, 182] width 8 height 8
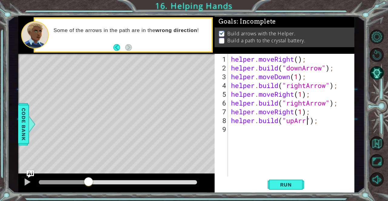
scroll to position [0, 4]
type textarea "[DOMAIN_NAME]("upArrow");"
click at [285, 182] on button "Run" at bounding box center [285, 185] width 36 height 14
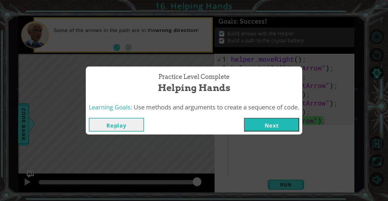
click at [282, 125] on button "Next" at bounding box center [271, 125] width 55 height 14
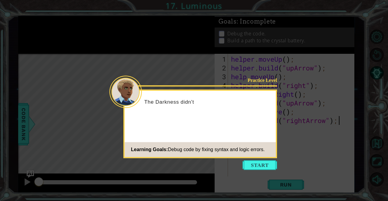
click at [257, 163] on button "Start" at bounding box center [259, 166] width 35 height 10
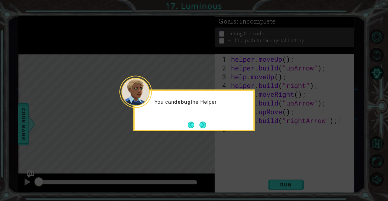
click at [206, 127] on button "Next" at bounding box center [202, 125] width 7 height 7
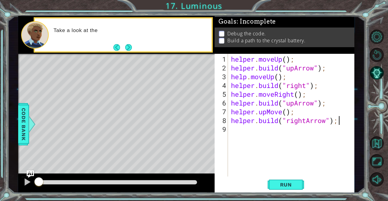
click at [127, 46] on button "Next" at bounding box center [128, 47] width 7 height 7
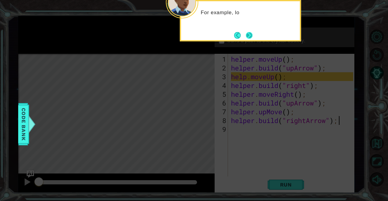
click at [248, 37] on button "Next" at bounding box center [249, 35] width 7 height 7
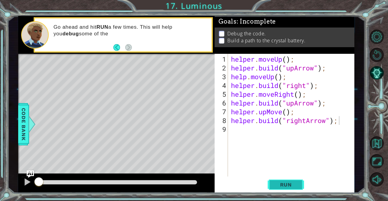
click at [287, 183] on span "Run" at bounding box center [286, 185] width 24 height 6
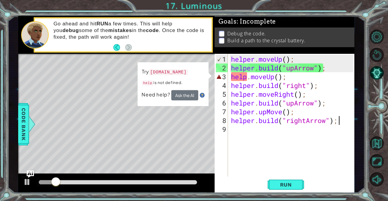
click at [116, 66] on div "Level Map" at bounding box center [158, 143] width 280 height 178
click at [131, 66] on div "Level Map" at bounding box center [158, 143] width 280 height 178
click at [242, 77] on div "helper . moveUp ( ) ; helper . build ( "upArrow" ) ; help . moveUp ( ) ; helper…" at bounding box center [293, 125] width 126 height 141
click at [248, 78] on div "helper . moveUp ( ) ; helper . build ( "upArrow" ) ; help . moveUp ( ) ; helper…" at bounding box center [293, 125] width 126 height 141
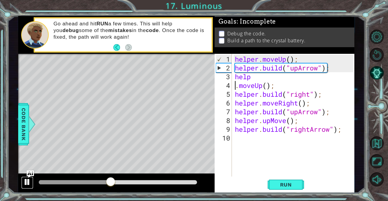
click at [26, 184] on div at bounding box center [27, 182] width 8 height 8
click at [281, 185] on span "Run" at bounding box center [286, 185] width 24 height 6
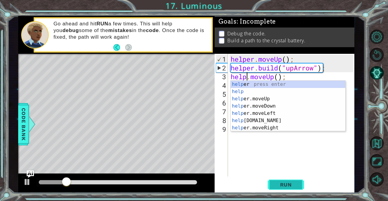
click at [294, 181] on button "Run" at bounding box center [285, 185] width 36 height 14
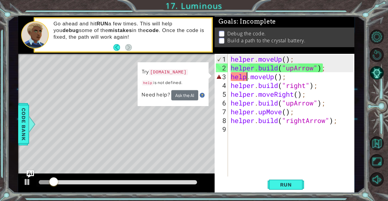
scroll to position [0, 1]
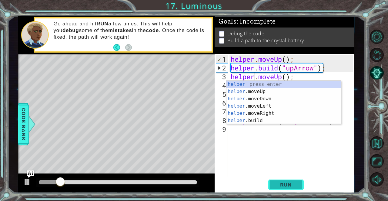
click at [290, 186] on span "Run" at bounding box center [286, 185] width 24 height 6
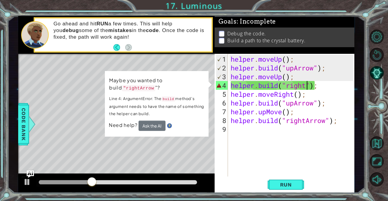
click at [307, 88] on div "helper . moveUp ( ) ; helper . build ( "upArrow" ) ; helper . moveUp ( ) ; help…" at bounding box center [292, 125] width 126 height 141
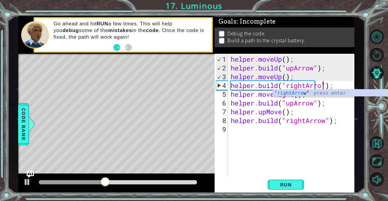
scroll to position [0, 4]
click at [295, 185] on span "Run" at bounding box center [286, 185] width 24 height 6
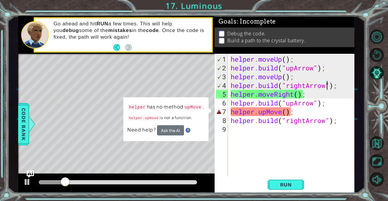
drag, startPoint x: 259, startPoint y: 112, endPoint x: 264, endPoint y: 114, distance: 5.2
click at [259, 112] on div "helper . moveUp ( ) ; helper . build ( "upArrow" ) ; helper . moveUp ( ) ; help…" at bounding box center [292, 125] width 126 height 141
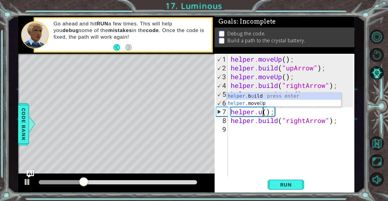
scroll to position [0, 2]
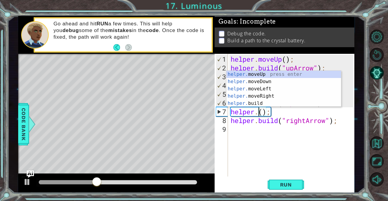
type textarea "helper.moveUp(1);"
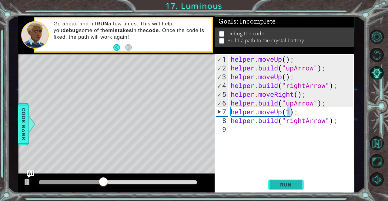
click at [297, 192] on button "Run" at bounding box center [285, 185] width 36 height 14
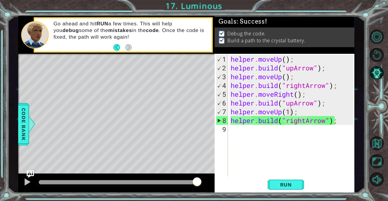
drag, startPoint x: 77, startPoint y: 181, endPoint x: 214, endPoint y: 175, distance: 137.1
click at [213, 175] on body "1 ההההההההההההההההההההההההההההההההההההההההההההההההההההההההההההההההההההההההההההה…" at bounding box center [194, 100] width 388 height 201
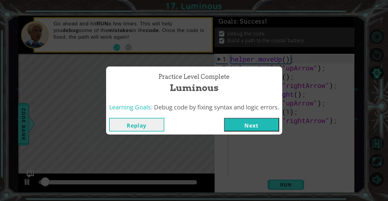
click at [244, 126] on button "Next" at bounding box center [251, 125] width 55 height 14
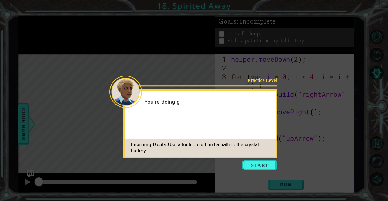
click at [264, 166] on button "Start" at bounding box center [259, 166] width 35 height 10
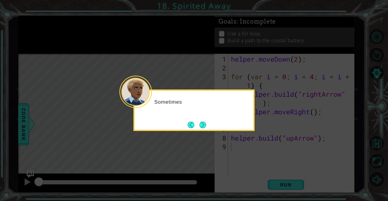
click at [210, 124] on div "Sometimes" at bounding box center [193, 110] width 121 height 41
click at [206, 123] on button "Next" at bounding box center [202, 125] width 7 height 7
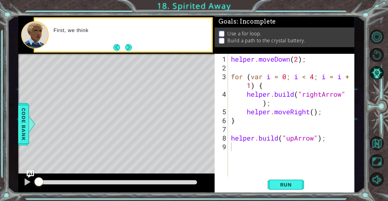
click at [128, 45] on button "Next" at bounding box center [128, 47] width 7 height 7
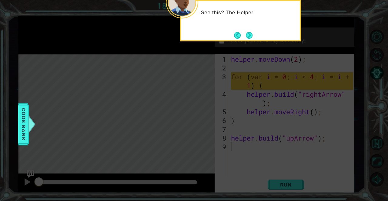
click at [247, 33] on button "Next" at bounding box center [249, 35] width 7 height 7
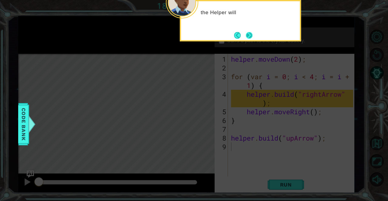
click at [247, 32] on button "Next" at bounding box center [249, 35] width 7 height 7
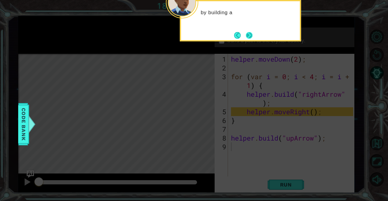
click at [247, 34] on button "Next" at bounding box center [249, 35] width 7 height 7
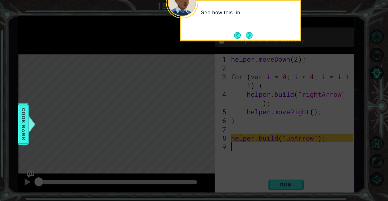
click at [247, 34] on button "Next" at bounding box center [249, 35] width 7 height 7
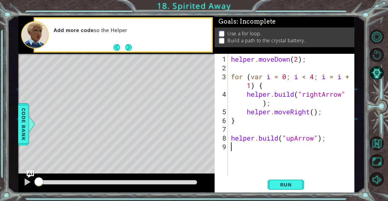
click at [127, 50] on button "Next" at bounding box center [128, 47] width 7 height 7
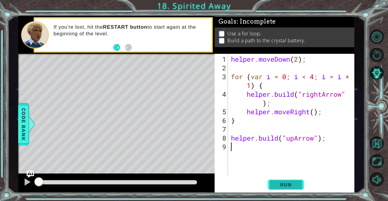
click at [276, 184] on span "Run" at bounding box center [286, 185] width 24 height 6
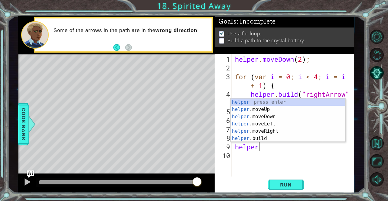
scroll to position [0, 1]
click at [269, 110] on div "helper press enter helper .moveUp press enter helper .moveDown press enter help…" at bounding box center [288, 128] width 115 height 58
type textarea "helper.moveUp(1);"
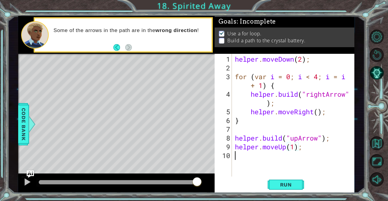
click at [279, 152] on div "helper . moveDown ( 2 ) ; for ( var i = 0 ; i < 4 ; i = i + 1 ) { helper . buil…" at bounding box center [295, 125] width 122 height 141
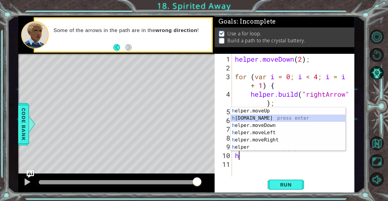
click at [269, 118] on div "h elper.moveUp press enter h [DOMAIN_NAME] press enter h elper.moveDown press e…" at bounding box center [288, 137] width 115 height 58
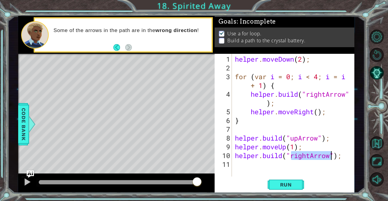
click at [308, 155] on div "helper . moveDown ( 2 ) ; for ( var i = 0 ; i < 4 ; i = i + 1 ) { helper . buil…" at bounding box center [293, 115] width 119 height 123
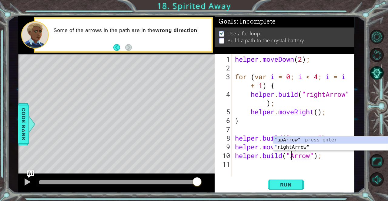
scroll to position [0, 3]
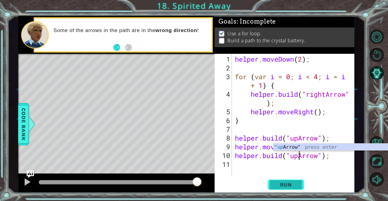
type textarea "[DOMAIN_NAME]("upArrow");"
click at [278, 186] on span "Run" at bounding box center [286, 185] width 24 height 6
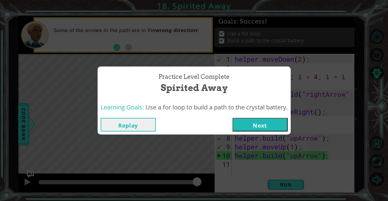
drag, startPoint x: 53, startPoint y: 180, endPoint x: 199, endPoint y: 186, distance: 146.1
click at [199, 186] on body "1 ההההההההההההההההההההההההההההההההההההההההההההההההההההההההההההההההההההההההההההה…" at bounding box center [194, 100] width 388 height 201
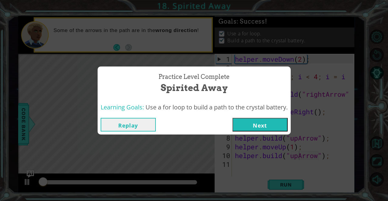
click at [265, 121] on button "Next" at bounding box center [259, 125] width 55 height 14
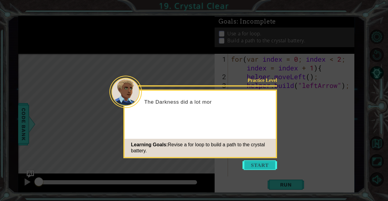
click at [262, 165] on button "Start" at bounding box center [259, 166] width 35 height 10
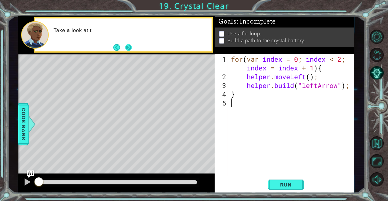
click at [131, 48] on button "Next" at bounding box center [128, 47] width 7 height 7
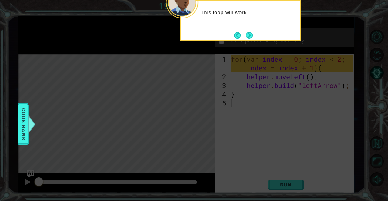
click at [248, 32] on button "Next" at bounding box center [249, 35] width 7 height 7
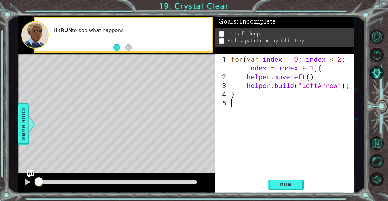
click at [132, 49] on div "Hit RUN to see what happens" at bounding box center [123, 34] width 176 height 33
click at [280, 185] on span "Run" at bounding box center [286, 185] width 24 height 6
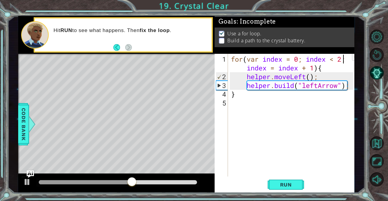
click at [343, 59] on div "for ( var index = 0 ; index < 2 ; index = index + 1 ) { helper . moveLeft ( ) ;…" at bounding box center [293, 129] width 126 height 149
type textarea "for(var index = 0; index < 4; index = index + 1){"
click at [295, 192] on button "Run" at bounding box center [285, 185] width 36 height 14
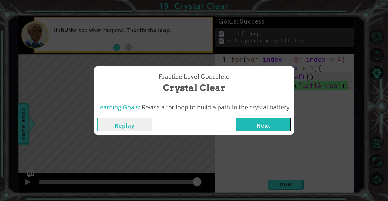
click at [279, 120] on button "Next" at bounding box center [263, 125] width 55 height 14
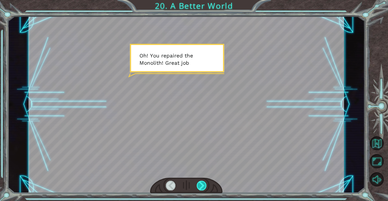
click at [198, 188] on div at bounding box center [202, 186] width 10 height 10
click at [200, 185] on div at bounding box center [202, 186] width 10 height 10
click at [201, 185] on div at bounding box center [202, 186] width 10 height 10
click at [200, 185] on div at bounding box center [202, 186] width 10 height 10
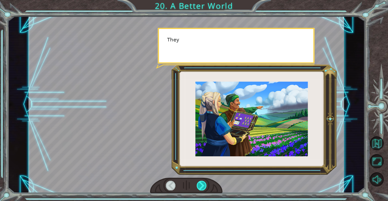
click at [201, 185] on div at bounding box center [202, 186] width 10 height 10
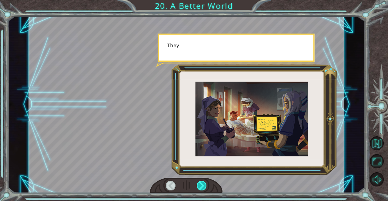
click at [201, 185] on div at bounding box center [202, 186] width 10 height 10
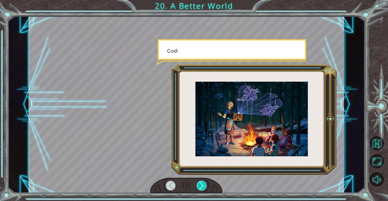
click at [202, 184] on div at bounding box center [202, 186] width 10 height 10
click at [202, 185] on div at bounding box center [202, 186] width 10 height 10
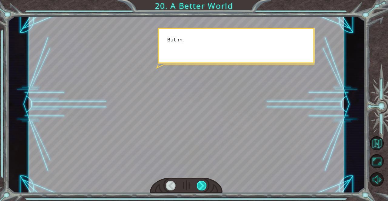
click at [202, 185] on div at bounding box center [202, 186] width 10 height 10
click at [202, 186] on div at bounding box center [202, 186] width 10 height 10
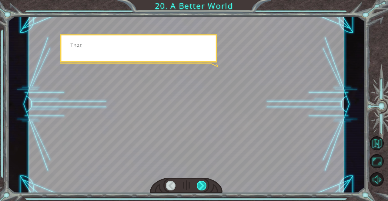
click at [202, 186] on div at bounding box center [202, 186] width 10 height 10
click at [203, 187] on div at bounding box center [202, 186] width 10 height 10
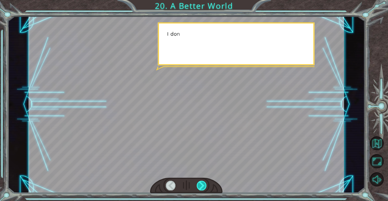
click at [203, 187] on div at bounding box center [202, 186] width 10 height 10
click at [203, 188] on div at bounding box center [202, 186] width 10 height 10
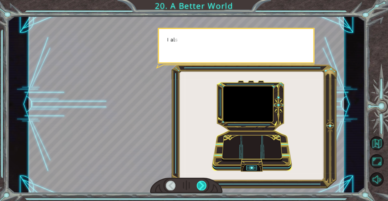
click at [203, 188] on div at bounding box center [202, 186] width 10 height 10
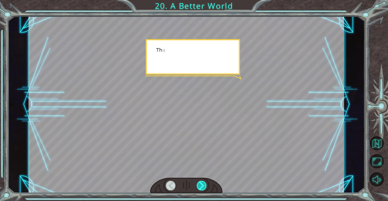
click at [203, 187] on div at bounding box center [202, 186] width 10 height 10
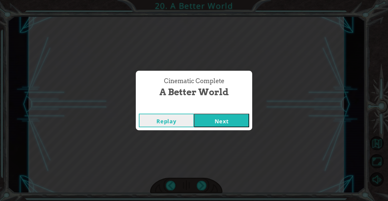
click at [203, 187] on div "Cinematic Complete A Better World Replay Next" at bounding box center [194, 100] width 388 height 201
click at [214, 122] on button "Next" at bounding box center [221, 121] width 55 height 14
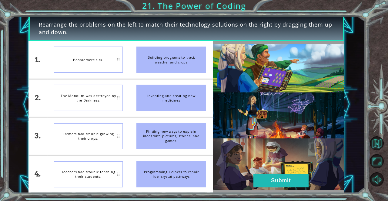
drag, startPoint x: 172, startPoint y: 66, endPoint x: 174, endPoint y: 72, distance: 7.2
click at [174, 72] on div "Building programs to track weather and crops" at bounding box center [171, 60] width 70 height 26
drag, startPoint x: 182, startPoint y: 98, endPoint x: 187, endPoint y: 124, distance: 26.6
click at [185, 124] on ul "Building programs to track weather and crops Inventing and creating new medicin…" at bounding box center [171, 117] width 83 height 152
click at [275, 182] on button "Submit" at bounding box center [280, 181] width 55 height 14
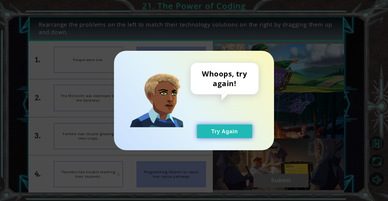
click at [234, 131] on button "Try Again" at bounding box center [224, 132] width 55 height 14
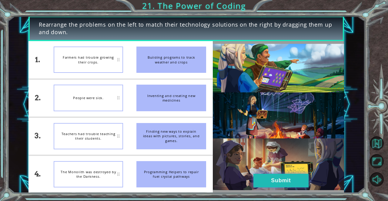
click at [258, 177] on button "Submit" at bounding box center [280, 181] width 55 height 14
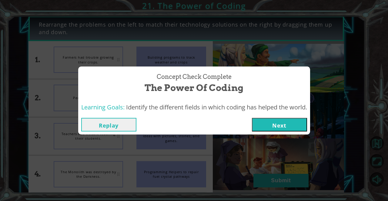
click at [267, 120] on button "Next" at bounding box center [279, 125] width 55 height 14
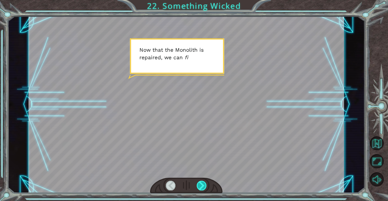
click at [198, 184] on div at bounding box center [202, 186] width 10 height 10
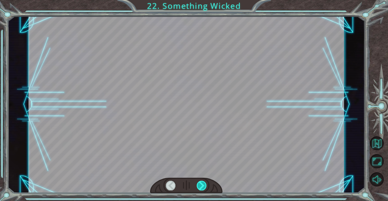
click at [199, 184] on div at bounding box center [202, 186] width 10 height 10
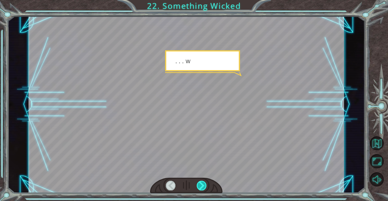
click at [199, 184] on div at bounding box center [202, 186] width 10 height 10
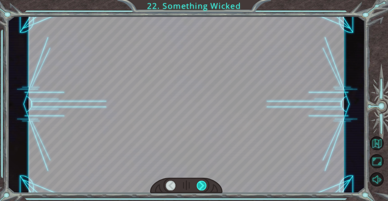
click at [199, 184] on div at bounding box center [202, 186] width 10 height 10
click at [198, 184] on div at bounding box center [202, 186] width 10 height 10
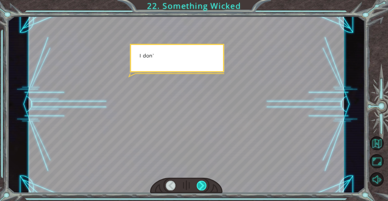
click at [198, 184] on div at bounding box center [202, 186] width 10 height 10
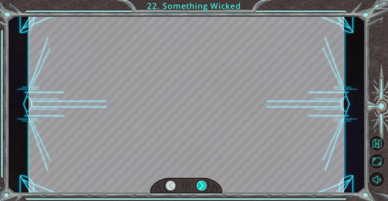
click at [198, 184] on div at bounding box center [202, 186] width 10 height 10
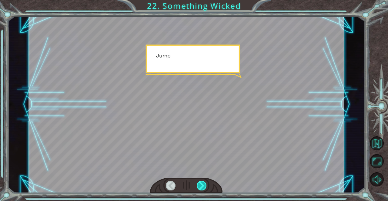
click at [198, 184] on div at bounding box center [202, 186] width 10 height 10
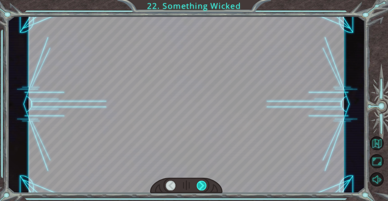
click at [198, 185] on div at bounding box center [202, 186] width 10 height 10
click at [199, 185] on div at bounding box center [202, 186] width 10 height 10
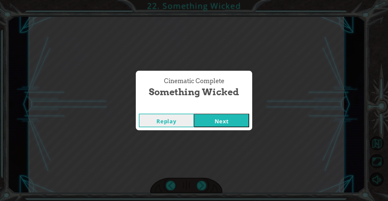
click at [204, 122] on button "Next" at bounding box center [221, 121] width 55 height 14
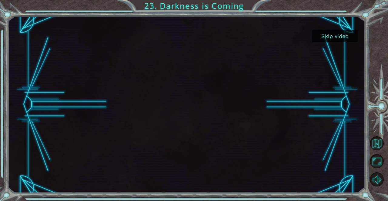
click at [334, 38] on button "Skip video" at bounding box center [334, 36] width 45 height 12
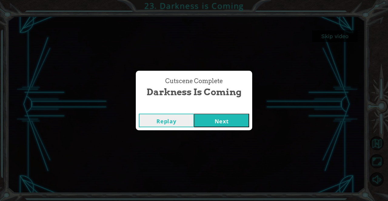
click at [228, 123] on button "Next" at bounding box center [221, 121] width 55 height 14
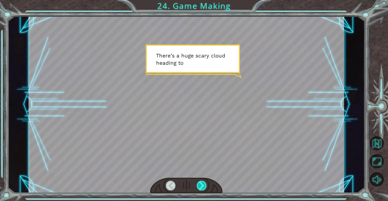
click at [201, 186] on div at bounding box center [202, 186] width 10 height 10
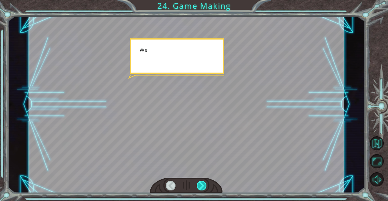
click at [201, 186] on div at bounding box center [202, 186] width 10 height 10
click at [201, 185] on div at bounding box center [202, 186] width 10 height 10
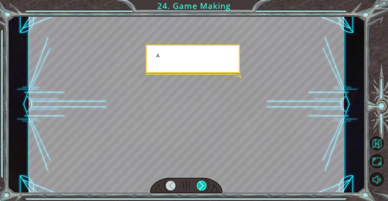
click at [201, 185] on div at bounding box center [202, 186] width 10 height 10
click at [201, 184] on div at bounding box center [202, 186] width 10 height 10
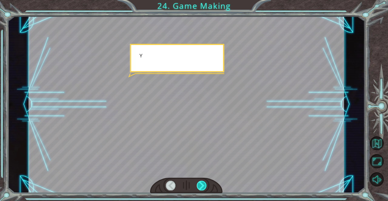
click at [201, 184] on div at bounding box center [202, 186] width 10 height 10
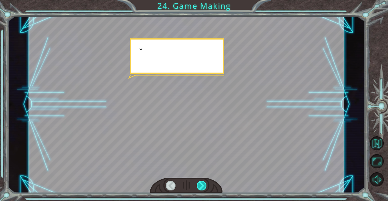
click at [201, 183] on div at bounding box center [202, 186] width 10 height 10
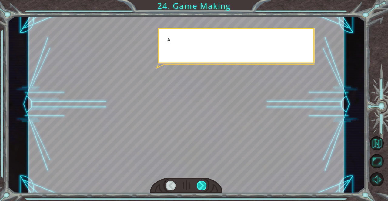
click at [200, 182] on div at bounding box center [202, 186] width 10 height 10
click at [201, 182] on div at bounding box center [202, 186] width 10 height 10
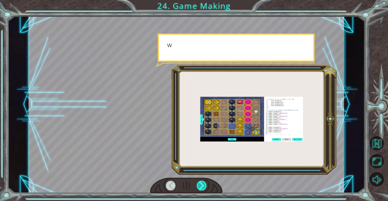
click at [201, 182] on div at bounding box center [202, 186] width 10 height 10
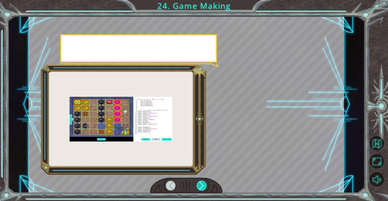
click at [201, 182] on div at bounding box center [202, 186] width 10 height 10
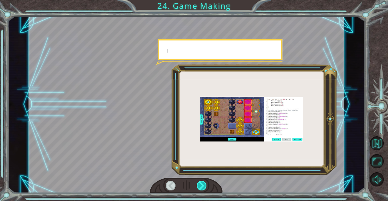
click at [201, 182] on div at bounding box center [202, 186] width 10 height 10
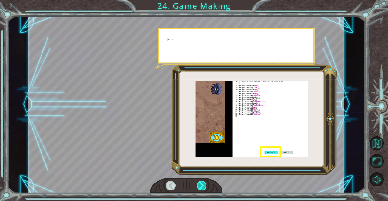
click at [201, 182] on div at bounding box center [202, 186] width 10 height 10
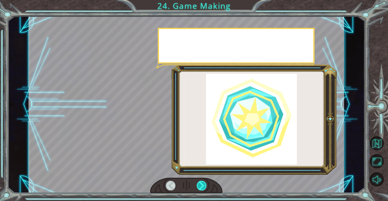
click at [201, 182] on div at bounding box center [202, 186] width 10 height 10
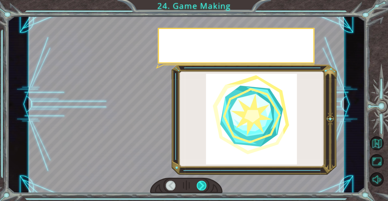
click at [201, 182] on div at bounding box center [202, 186] width 10 height 10
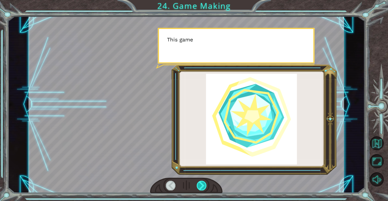
click at [201, 182] on div at bounding box center [202, 186] width 10 height 10
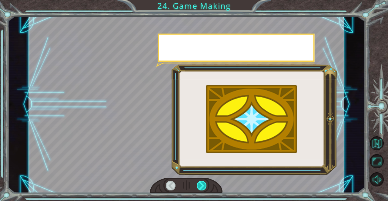
click at [201, 182] on div at bounding box center [202, 186] width 10 height 10
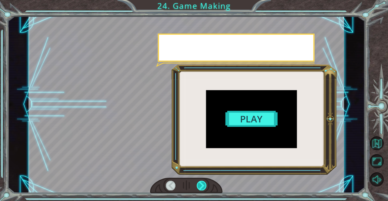
click at [201, 182] on div at bounding box center [202, 186] width 10 height 10
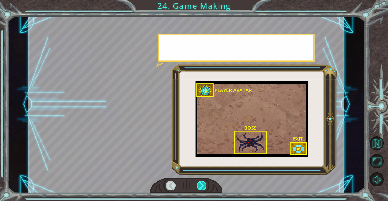
click at [201, 182] on div at bounding box center [202, 186] width 10 height 10
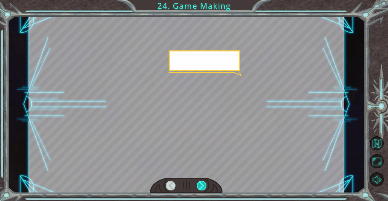
click at [200, 182] on div at bounding box center [202, 186] width 10 height 10
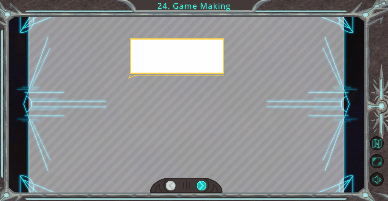
click at [200, 182] on div at bounding box center [202, 186] width 10 height 10
click at [201, 182] on div at bounding box center [202, 186] width 10 height 10
click at [201, 181] on div at bounding box center [202, 186] width 10 height 10
click at [200, 181] on div at bounding box center [202, 186] width 10 height 10
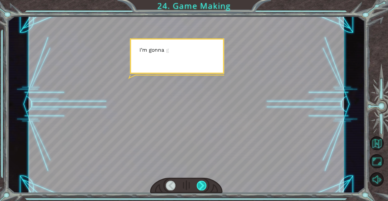
click at [200, 181] on div at bounding box center [202, 186] width 10 height 10
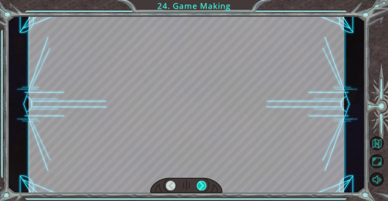
click at [200, 181] on div at bounding box center [202, 186] width 10 height 10
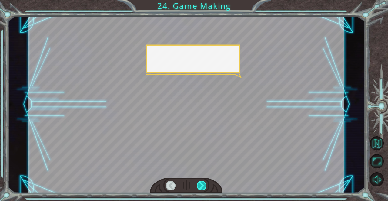
click at [200, 181] on div at bounding box center [202, 186] width 10 height 10
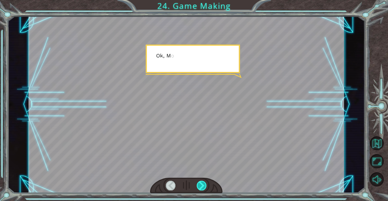
click at [200, 181] on div at bounding box center [202, 186] width 10 height 10
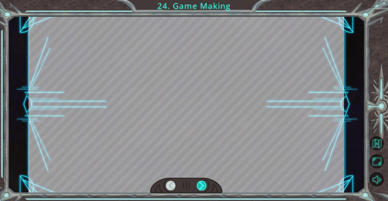
click at [200, 181] on div at bounding box center [202, 186] width 10 height 10
click at [199, 181] on div at bounding box center [186, 186] width 73 height 16
click at [200, 181] on div at bounding box center [186, 186] width 73 height 16
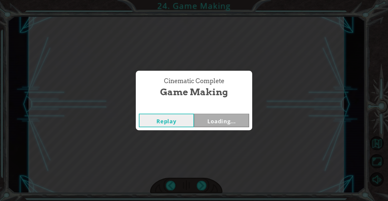
click at [200, 0] on div "T h e r e ’ s a h u g e s c a r y c l o u d h e a d i n g t o w a r d s u s ! W…" at bounding box center [194, 0] width 388 height 0
click at [200, 181] on div "Cinematic Complete Game Making Replay Next" at bounding box center [194, 100] width 388 height 201
click at [216, 124] on button "Next" at bounding box center [221, 121] width 55 height 14
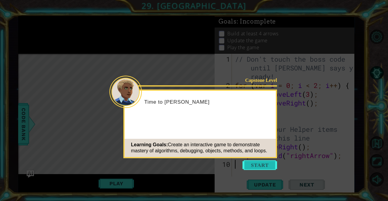
click at [264, 162] on button "Start" at bounding box center [259, 166] width 35 height 10
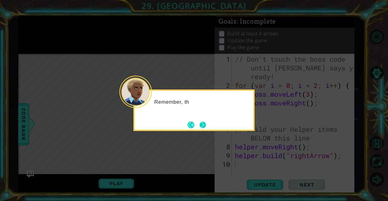
click at [205, 125] on button "Next" at bounding box center [202, 125] width 7 height 7
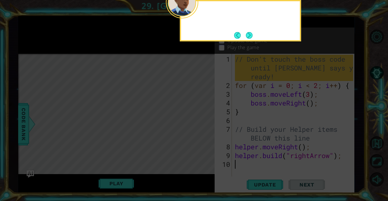
click at [252, 32] on button "Next" at bounding box center [249, 35] width 7 height 7
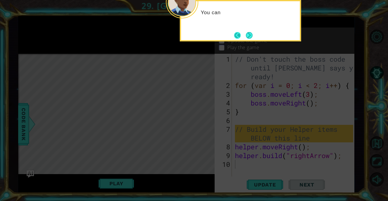
click at [240, 33] on button "Back" at bounding box center [240, 35] width 12 height 7
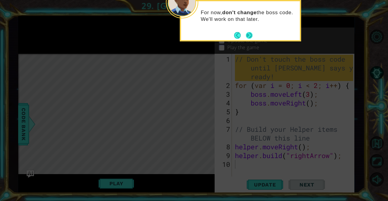
click at [249, 33] on button "Next" at bounding box center [249, 35] width 7 height 7
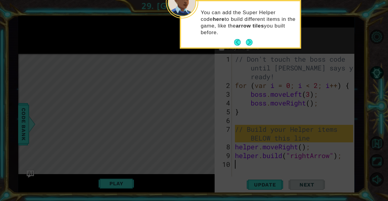
click at [248, 33] on p "You can add the Super Helper code here to build different items in the game, li…" at bounding box center [248, 22] width 95 height 27
click at [248, 39] on button "Next" at bounding box center [249, 42] width 7 height 7
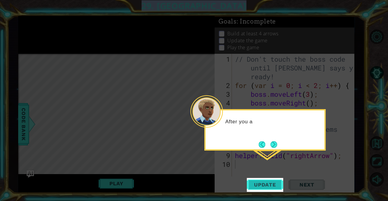
drag, startPoint x: 254, startPoint y: 181, endPoint x: 254, endPoint y: 187, distance: 5.8
click at [254, 187] on body "1 ההההההההההההההההההההההההההההההההההההההההההההההההההההההההההההההההההההההההההההה…" at bounding box center [194, 100] width 388 height 201
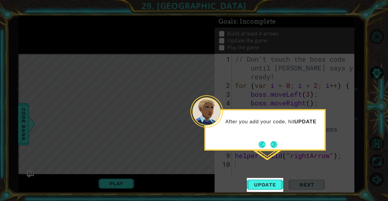
click at [271, 137] on div "After you add your code, hit UPDATE" at bounding box center [264, 125] width 119 height 24
click at [271, 140] on footer at bounding box center [267, 144] width 18 height 9
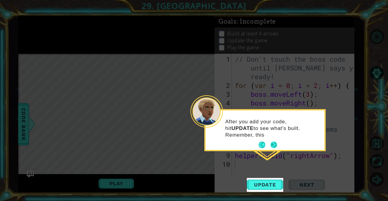
click at [271, 144] on button "Next" at bounding box center [273, 145] width 7 height 7
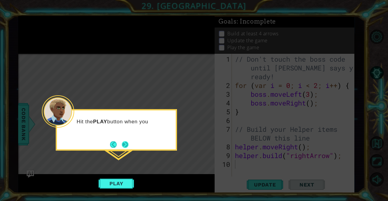
click at [126, 148] on button "Next" at bounding box center [125, 144] width 7 height 7
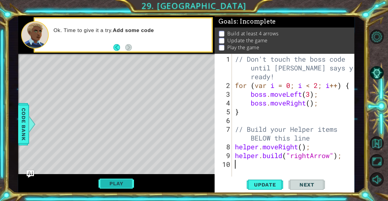
click at [126, 182] on button "Play" at bounding box center [115, 184] width 35 height 12
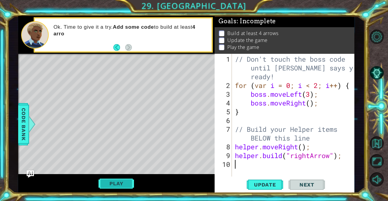
scroll to position [4, 0]
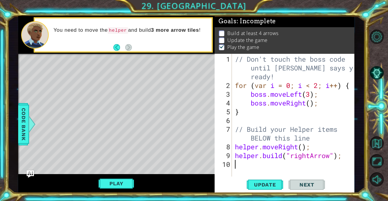
click at [234, 147] on div "// Don't touch the boss code until [PERSON_NAME] says you're ready! for ( var i…" at bounding box center [295, 134] width 122 height 158
type textarea "helper.moveRight();"
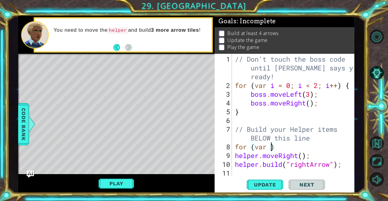
scroll to position [0, 2]
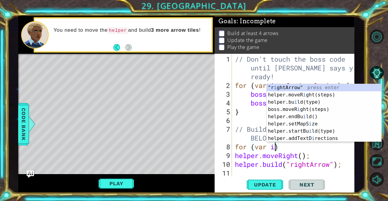
click at [245, 134] on div "// Don't touch the boss code until [PERSON_NAME] says you're ready! for ( var i…" at bounding box center [295, 134] width 122 height 158
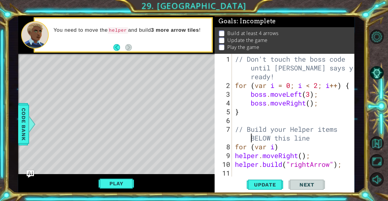
click at [276, 153] on div "// Don't touch the boss code until [PERSON_NAME] says you're ready! for ( var i…" at bounding box center [295, 134] width 122 height 158
click at [275, 148] on div "// Don't touch the boss code until [PERSON_NAME] says you're ready! for ( var i…" at bounding box center [295, 134] width 122 height 158
click at [337, 150] on div "// Don't touch the boss code until [PERSON_NAME] says you're ready! for ( var i…" at bounding box center [295, 134] width 122 height 158
click at [270, 182] on button "Update" at bounding box center [265, 185] width 36 height 14
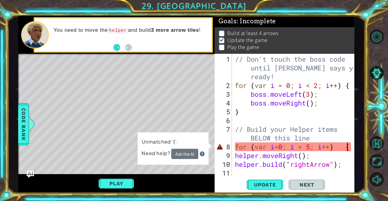
click at [303, 158] on div "// Don't touch the boss code until [PERSON_NAME] says you're ready! for ( var i…" at bounding box center [295, 134] width 122 height 158
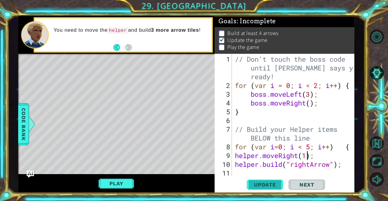
type textarea "helper.moveRight(1);"
drag, startPoint x: 262, startPoint y: 188, endPoint x: 260, endPoint y: 185, distance: 3.1
click at [261, 188] on span "Update" at bounding box center [265, 185] width 34 height 6
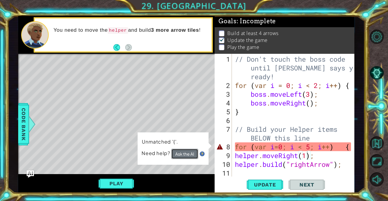
click at [185, 151] on button "Ask the AI" at bounding box center [184, 154] width 27 height 10
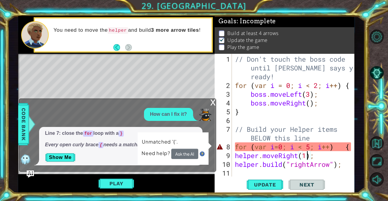
click at [271, 174] on div "// Don't touch the boss code until [PERSON_NAME] says you're ready! for ( var i…" at bounding box center [295, 134] width 122 height 158
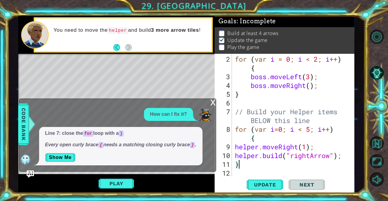
scroll to position [26, 0]
click at [269, 185] on span "Update" at bounding box center [265, 185] width 34 height 6
click at [214, 104] on div "x" at bounding box center [212, 102] width 5 height 6
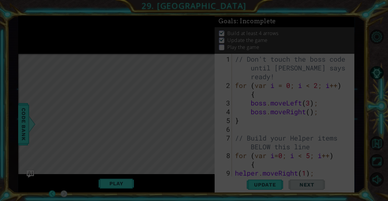
scroll to position [0, 0]
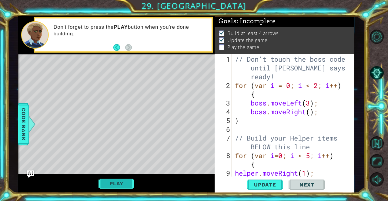
click at [105, 185] on button "Play" at bounding box center [115, 184] width 35 height 12
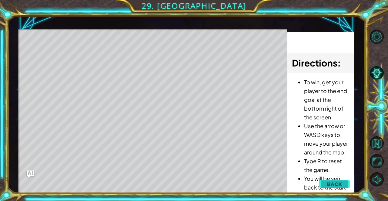
click at [340, 183] on span "Back" at bounding box center [334, 184] width 15 height 6
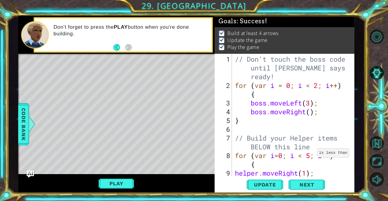
click at [312, 155] on div "// Don't touch the boss code until [PERSON_NAME] says you're ready! for ( var i…" at bounding box center [293, 134] width 118 height 158
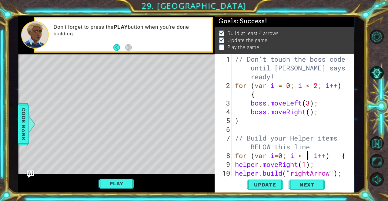
scroll to position [0, 3]
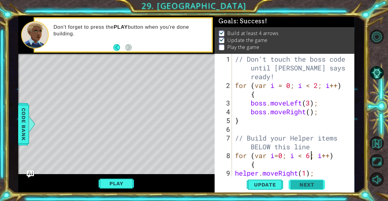
type textarea "for (var i=0; i < 6; i++) {"
click at [302, 185] on span "Next" at bounding box center [306, 185] width 27 height 6
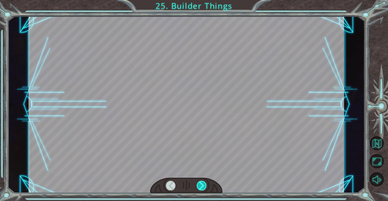
click at [204, 184] on div at bounding box center [202, 186] width 10 height 10
click at [203, 184] on div at bounding box center [202, 186] width 10 height 10
click at [202, 184] on div at bounding box center [202, 186] width 10 height 10
click at [202, 185] on div at bounding box center [202, 186] width 10 height 10
click at [203, 186] on div at bounding box center [202, 186] width 10 height 10
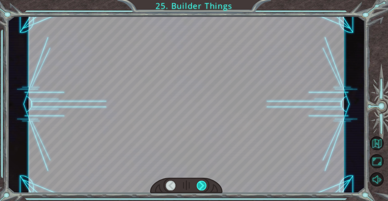
click at [203, 185] on div at bounding box center [202, 186] width 10 height 10
click at [203, 184] on div at bounding box center [202, 186] width 10 height 10
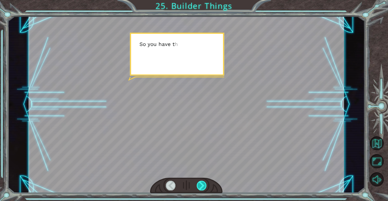
click at [203, 184] on div at bounding box center [202, 186] width 10 height 10
click at [202, 184] on div at bounding box center [202, 186] width 10 height 10
click at [199, 188] on div at bounding box center [202, 186] width 10 height 10
click at [194, 184] on div at bounding box center [186, 186] width 73 height 16
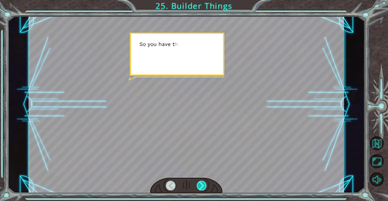
click at [193, 184] on div at bounding box center [186, 186] width 73 height 16
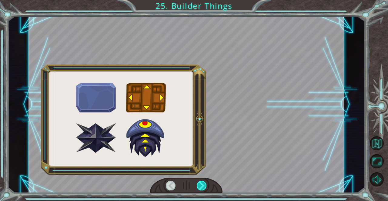
click at [201, 182] on div at bounding box center [202, 186] width 10 height 10
drag, startPoint x: 202, startPoint y: 187, endPoint x: 202, endPoint y: 183, distance: 3.7
click at [202, 184] on div at bounding box center [202, 186] width 10 height 10
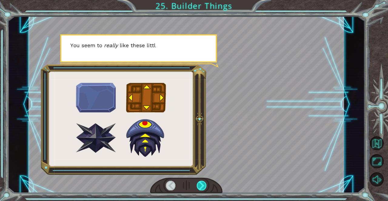
click at [203, 184] on div at bounding box center [202, 186] width 10 height 10
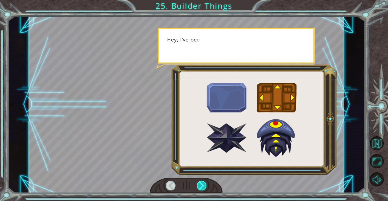
click at [205, 185] on div at bounding box center [202, 186] width 10 height 10
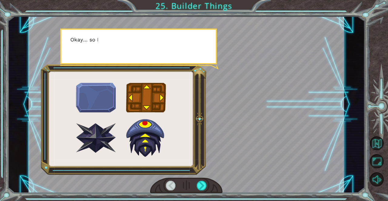
click at [229, 197] on div "G o o d j o b ! N o w h o l d o n a s e c o n d … T h e r e . T h e t o w e r ’…" at bounding box center [194, 100] width 388 height 201
drag, startPoint x: 230, startPoint y: 196, endPoint x: 224, endPoint y: 191, distance: 7.8
click at [228, 194] on div "G o o d j o b ! N o w h o l d o n a s e c o n d … T h e r e . T h e t o w e r ’…" at bounding box center [194, 100] width 388 height 201
drag, startPoint x: 224, startPoint y: 191, endPoint x: 211, endPoint y: 189, distance: 12.4
click at [216, 190] on div at bounding box center [185, 105] width 315 height 178
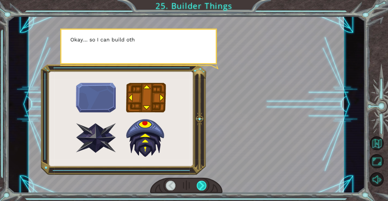
click at [203, 188] on div at bounding box center [202, 186] width 10 height 10
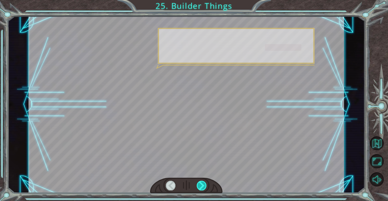
click at [201, 185] on div at bounding box center [202, 186] width 10 height 10
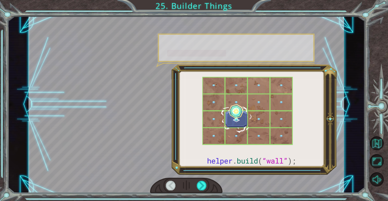
drag, startPoint x: 201, startPoint y: 185, endPoint x: 209, endPoint y: 188, distance: 7.9
click at [205, 188] on div at bounding box center [202, 186] width 10 height 10
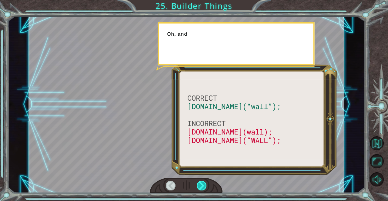
click at [202, 190] on div at bounding box center [202, 186] width 10 height 10
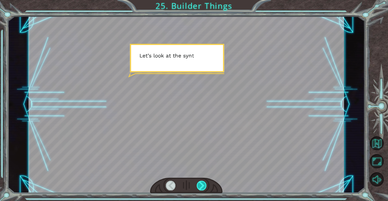
click at [199, 188] on div at bounding box center [202, 186] width 10 height 10
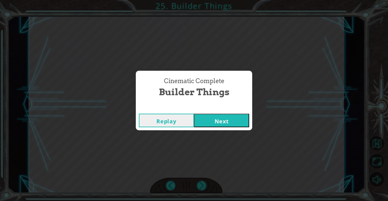
drag, startPoint x: 199, startPoint y: 186, endPoint x: 202, endPoint y: 187, distance: 3.4
click at [200, 186] on div "Cinematic Complete Builder Things Replay Next" at bounding box center [194, 100] width 388 height 201
click at [203, 188] on div "Cinematic Complete Builder Things Replay Next" at bounding box center [194, 100] width 388 height 201
click at [217, 123] on button "Next" at bounding box center [221, 121] width 55 height 14
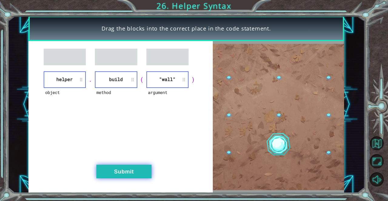
click at [128, 167] on button "Submit" at bounding box center [123, 172] width 55 height 14
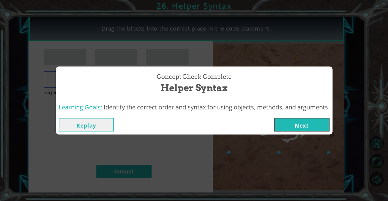
click at [299, 117] on div "Replay Next" at bounding box center [194, 125] width 277 height 20
click at [298, 126] on button "Next" at bounding box center [301, 125] width 55 height 14
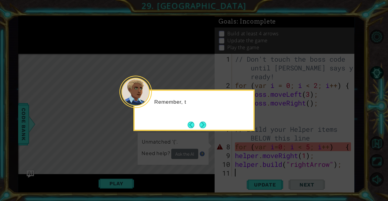
click at [205, 128] on button "Next" at bounding box center [202, 125] width 7 height 7
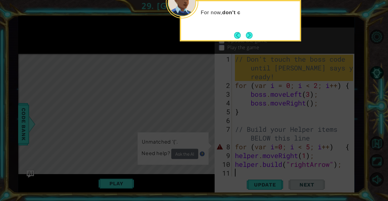
click at [246, 35] on button "Next" at bounding box center [249, 35] width 7 height 7
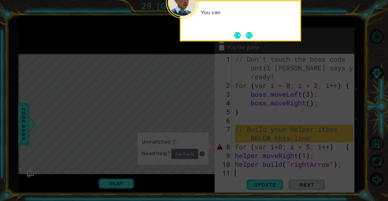
click at [256, 32] on div "You can" at bounding box center [240, 20] width 121 height 41
click at [252, 34] on button "Next" at bounding box center [249, 35] width 7 height 7
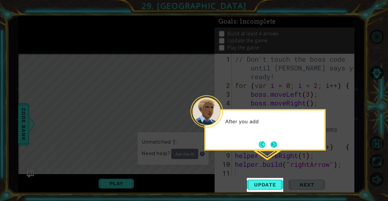
click at [273, 144] on button "Next" at bounding box center [273, 144] width 7 height 7
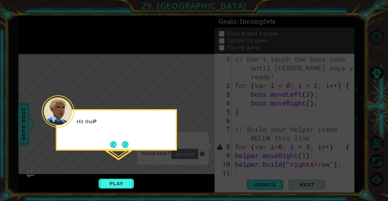
click at [131, 143] on div "Hit the P" at bounding box center [116, 129] width 121 height 41
click at [127, 144] on button "Next" at bounding box center [125, 144] width 7 height 7
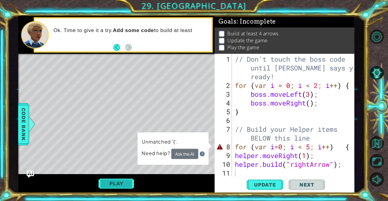
drag, startPoint x: 120, startPoint y: 183, endPoint x: 117, endPoint y: 182, distance: 3.2
click at [119, 184] on button "Play" at bounding box center [115, 184] width 35 height 12
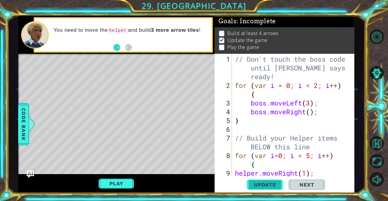
type textarea "}"
click at [254, 188] on span "Update" at bounding box center [265, 185] width 34 height 6
click at [126, 181] on button "Play" at bounding box center [115, 184] width 35 height 12
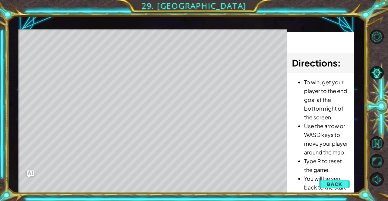
click at [330, 183] on span "Back" at bounding box center [334, 184] width 15 height 6
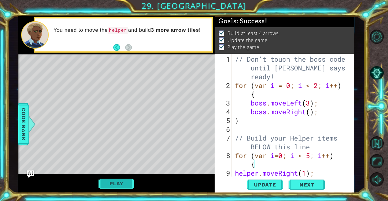
click at [113, 181] on button "Play" at bounding box center [115, 184] width 35 height 12
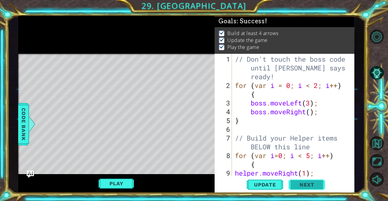
click at [310, 183] on span "Next" at bounding box center [306, 185] width 27 height 6
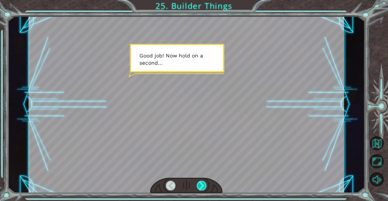
click at [204, 182] on div at bounding box center [202, 186] width 10 height 10
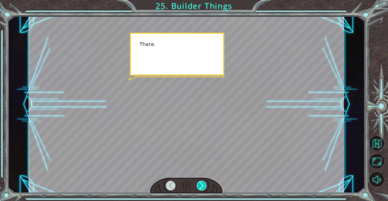
click at [204, 181] on div at bounding box center [202, 186] width 10 height 10
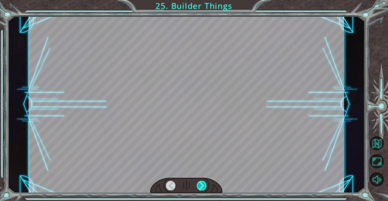
click at [204, 181] on div at bounding box center [202, 186] width 10 height 10
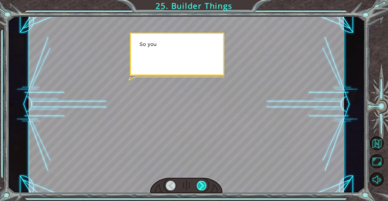
click at [204, 181] on div at bounding box center [202, 186] width 10 height 10
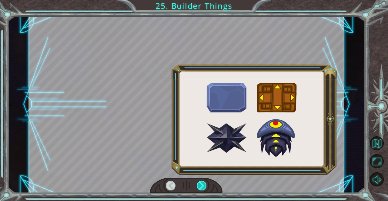
click at [204, 181] on div at bounding box center [202, 186] width 10 height 10
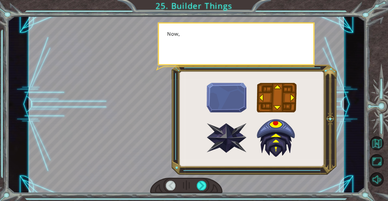
click at [204, 180] on div at bounding box center [186, 186] width 73 height 16
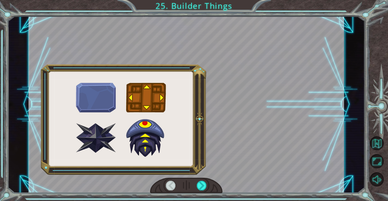
click at [204, 180] on div at bounding box center [186, 186] width 73 height 16
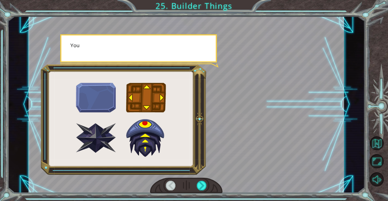
click at [204, 180] on div at bounding box center [186, 186] width 73 height 16
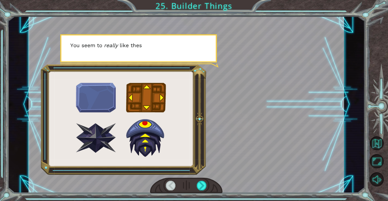
click at [204, 180] on div at bounding box center [186, 186] width 73 height 16
click at [201, 181] on div at bounding box center [202, 186] width 10 height 10
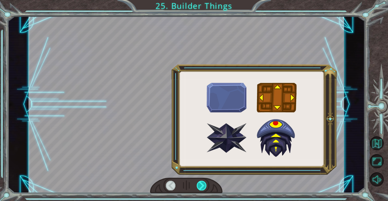
click at [201, 181] on div at bounding box center [202, 186] width 10 height 10
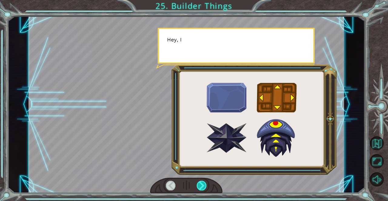
click at [201, 183] on div at bounding box center [202, 186] width 10 height 10
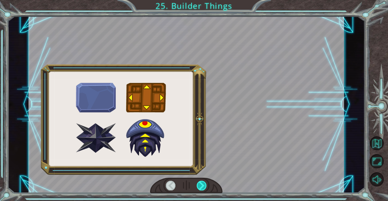
click at [201, 183] on div at bounding box center [202, 186] width 10 height 10
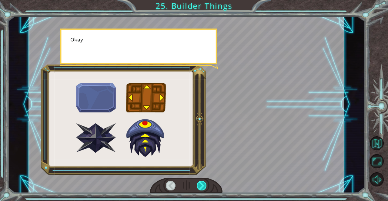
click at [201, 184] on div at bounding box center [202, 186] width 10 height 10
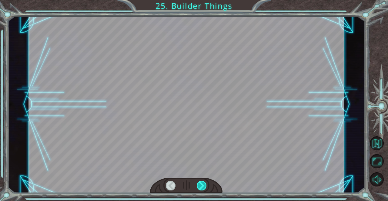
click at [201, 184] on div at bounding box center [202, 186] width 10 height 10
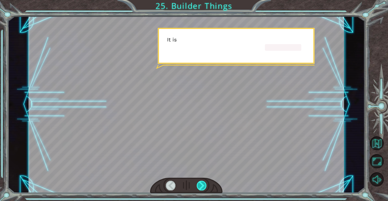
click at [201, 184] on div at bounding box center [202, 186] width 10 height 10
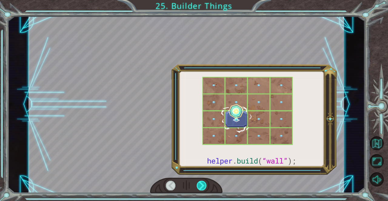
click at [204, 184] on div at bounding box center [202, 186] width 10 height 10
click at [204, 185] on div at bounding box center [202, 186] width 10 height 10
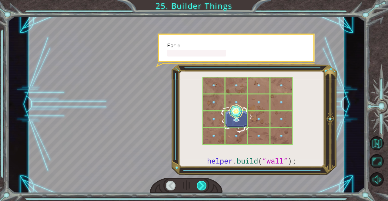
click at [204, 185] on div at bounding box center [202, 186] width 10 height 10
click at [204, 184] on div at bounding box center [202, 186] width 10 height 10
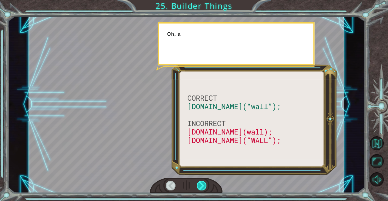
click at [204, 184] on div at bounding box center [202, 186] width 10 height 10
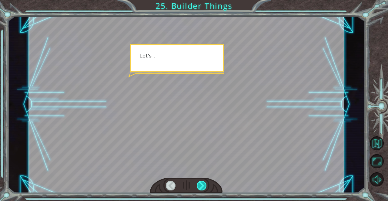
click at [204, 185] on div at bounding box center [202, 186] width 10 height 10
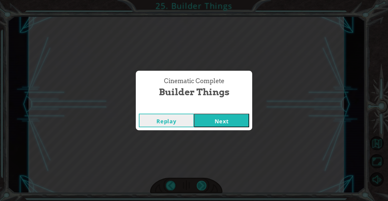
click at [204, 185] on div "Cinematic Complete Builder Things Replay Next" at bounding box center [194, 100] width 388 height 201
click at [206, 121] on button "Next" at bounding box center [221, 121] width 55 height 14
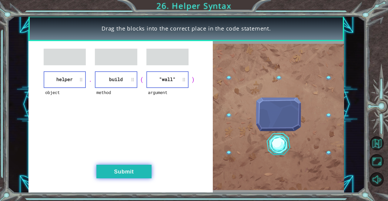
click at [133, 170] on button "Submit" at bounding box center [123, 172] width 55 height 14
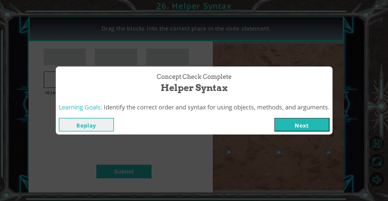
click at [307, 122] on button "Next" at bounding box center [301, 125] width 55 height 14
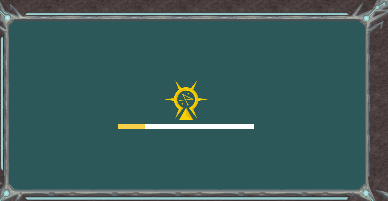
click at [191, 164] on div "Goals Error loading from server. Try refreshing the page. You'll need to join a…" at bounding box center [194, 100] width 388 height 201
click at [190, 164] on div "Goals Error loading from server. Try refreshing the page. You'll need to join a…" at bounding box center [194, 100] width 388 height 201
drag, startPoint x: 190, startPoint y: 163, endPoint x: 196, endPoint y: 161, distance: 5.7
click at [190, 163] on div "Goals Error loading from server. Try refreshing the page. You'll need to join a…" at bounding box center [194, 100] width 388 height 201
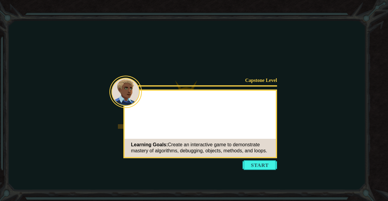
click at [254, 168] on button "Start" at bounding box center [259, 166] width 35 height 10
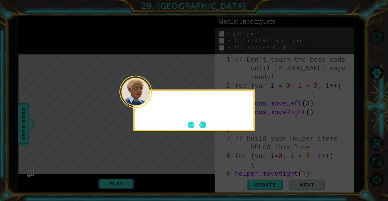
click at [153, 103] on div at bounding box center [193, 101] width 119 height 17
click at [204, 124] on button "Next" at bounding box center [202, 125] width 7 height 7
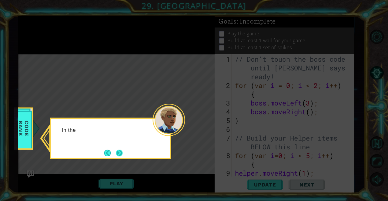
click at [121, 153] on button "Next" at bounding box center [119, 153] width 7 height 7
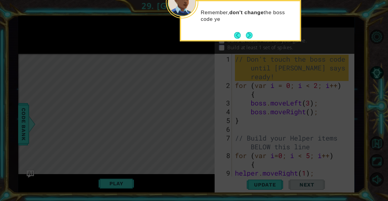
click at [248, 35] on button "Next" at bounding box center [249, 35] width 7 height 7
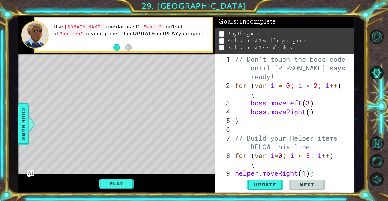
click at [304, 172] on div "// Don't touch the boss code until [PERSON_NAME] says you're ready! for ( var i…" at bounding box center [293, 134] width 118 height 158
drag, startPoint x: 270, startPoint y: 167, endPoint x: 264, endPoint y: 167, distance: 5.8
click at [264, 167] on div "// Don't touch the boss code until [PERSON_NAME] says you're ready! for ( var i…" at bounding box center [293, 134] width 118 height 158
click at [320, 175] on div "// Don't touch the boss code until [PERSON_NAME] says you're ready! for ( var i…" at bounding box center [293, 134] width 118 height 158
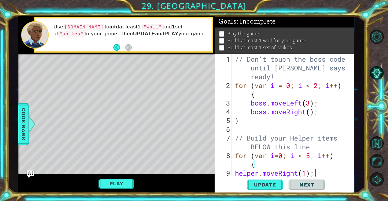
type textarea "helper.moveRight(1);"
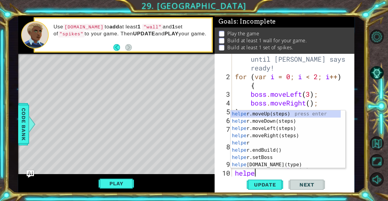
scroll to position [0, 1]
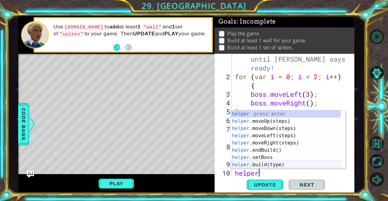
click at [294, 165] on div "helper press enter helper .moveUp(steps) press enter helper .moveDown(steps) pr…" at bounding box center [286, 147] width 110 height 73
type textarea "[DOMAIN_NAME]("wall");"
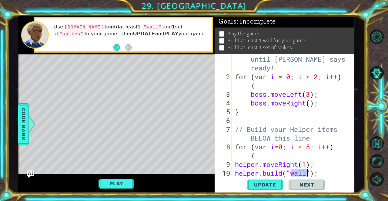
click at [327, 172] on div "// Don't touch the boss code until [PERSON_NAME] says you're ready! for ( var i…" at bounding box center [293, 125] width 118 height 158
click at [326, 174] on div "// Don't touch the boss code until [PERSON_NAME] says you're ready! for ( var i…" at bounding box center [293, 125] width 118 height 158
click at [256, 163] on div "// Don't touch the boss code until [PERSON_NAME] says you're ready! for ( var i…" at bounding box center [293, 125] width 118 height 158
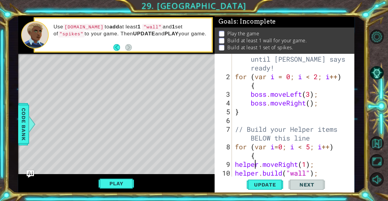
click at [256, 162] on div "// Don't touch the boss code until [PERSON_NAME] says you're ready! for ( var i…" at bounding box center [293, 125] width 118 height 158
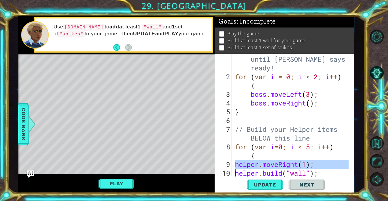
click at [256, 163] on div "// Don't touch the boss code until [PERSON_NAME] says you're ready! for ( var i…" at bounding box center [293, 125] width 118 height 158
click at [328, 172] on div "// Don't touch the boss code until [PERSON_NAME] says you're ready! for ( var i…" at bounding box center [293, 125] width 118 height 158
type textarea "[DOMAIN_NAME]("wall");"
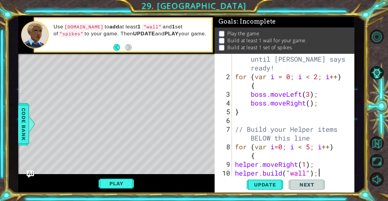
paste textarea "Code Area"
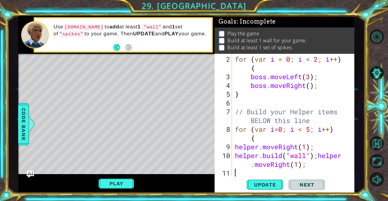
scroll to position [26, 0]
click at [314, 166] on div "for ( var i = 0 ; i < 2 ; i ++ ) { boss . moveLeft ( 3 ) ; boss . moveRight ( )…" at bounding box center [293, 129] width 118 height 149
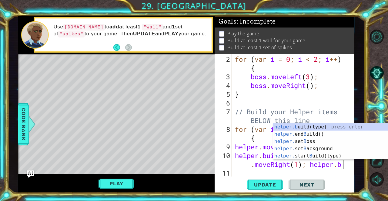
scroll to position [0, 9]
click at [341, 127] on div "helper.b uild(type) press enter helper. end B uild() press enter helper. set B …" at bounding box center [330, 149] width 115 height 51
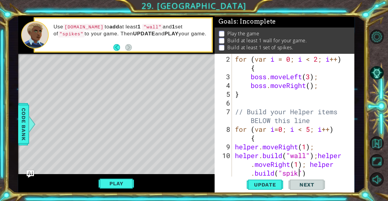
scroll to position [0, 11]
click at [279, 184] on span "Update" at bounding box center [265, 185] width 34 height 6
click at [121, 182] on button "Play" at bounding box center [115, 184] width 35 height 12
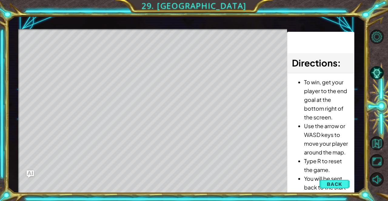
scroll to position [1, 0]
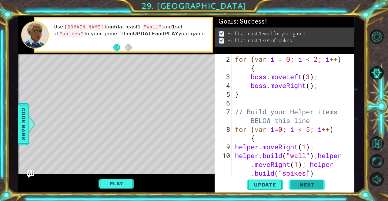
click at [309, 179] on button "Next" at bounding box center [306, 185] width 36 height 14
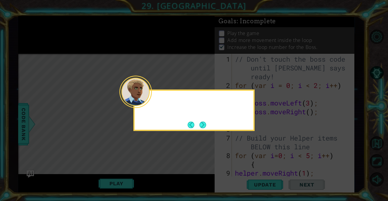
scroll to position [8, 0]
click at [205, 123] on button "Next" at bounding box center [202, 125] width 7 height 7
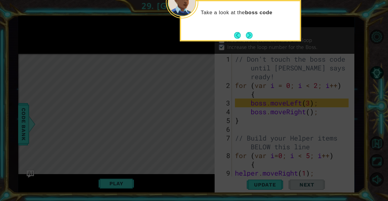
click at [250, 35] on button "Next" at bounding box center [249, 35] width 7 height 7
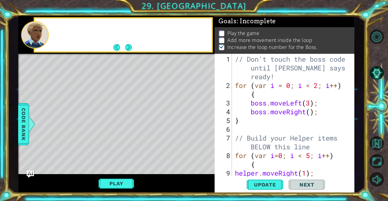
click at [250, 44] on p "Increase the loop number for the Boss." at bounding box center [272, 47] width 90 height 7
click at [127, 48] on button "Next" at bounding box center [128, 47] width 7 height 7
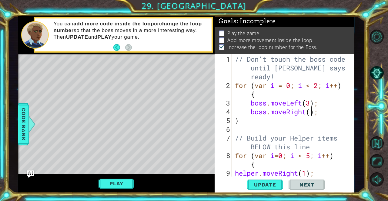
click at [310, 115] on div "// Don't touch the boss code until [PERSON_NAME] says you're ready! for ( var i…" at bounding box center [293, 143] width 118 height 176
type textarea "boss.moveRight(3);"
click at [270, 184] on span "Update" at bounding box center [265, 185] width 34 height 6
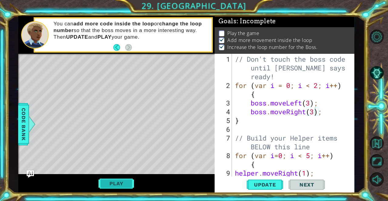
click at [116, 178] on button "Play" at bounding box center [115, 184] width 35 height 12
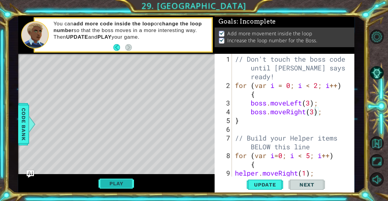
scroll to position [1, 0]
click at [298, 182] on button "Next" at bounding box center [306, 185] width 36 height 14
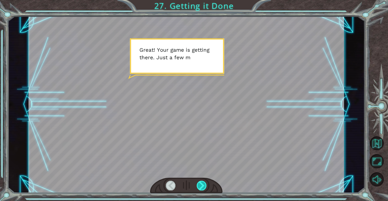
click at [199, 185] on div at bounding box center [202, 186] width 10 height 10
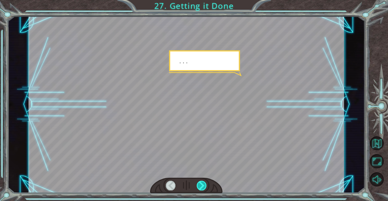
click at [200, 185] on div at bounding box center [202, 186] width 10 height 10
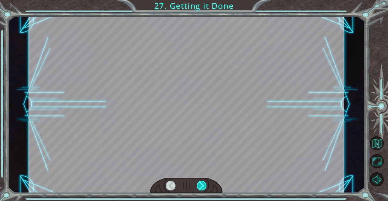
click at [200, 185] on div at bounding box center [202, 186] width 10 height 10
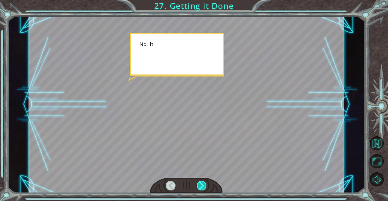
click at [200, 185] on div at bounding box center [202, 186] width 10 height 10
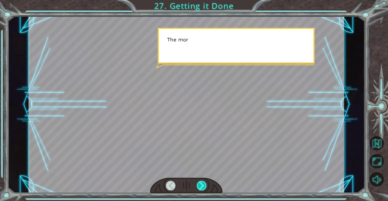
click at [200, 184] on div at bounding box center [202, 186] width 10 height 10
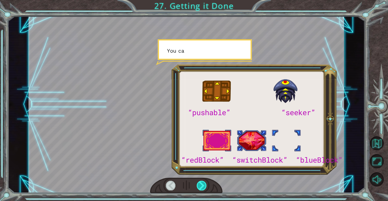
click at [199, 183] on div at bounding box center [202, 186] width 10 height 10
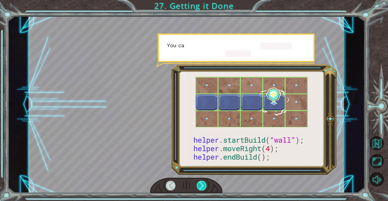
click at [200, 184] on div at bounding box center [202, 186] width 10 height 10
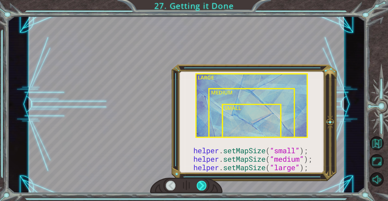
click at [199, 184] on div at bounding box center [202, 186] width 10 height 10
click at [201, 186] on div at bounding box center [202, 186] width 10 height 10
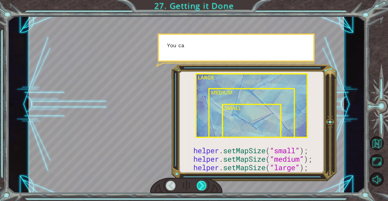
click at [201, 186] on div at bounding box center [202, 186] width 10 height 10
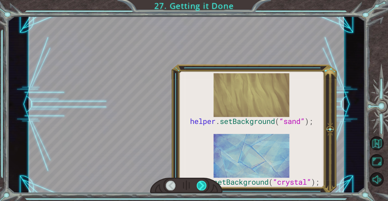
click at [202, 186] on div at bounding box center [202, 186] width 10 height 10
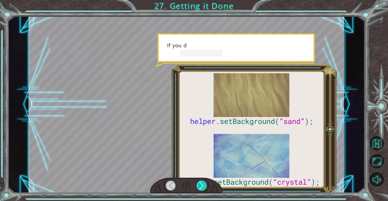
click at [201, 186] on div at bounding box center [202, 186] width 10 height 10
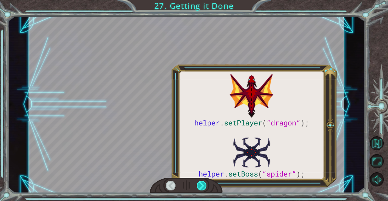
click at [201, 186] on div at bounding box center [202, 186] width 10 height 10
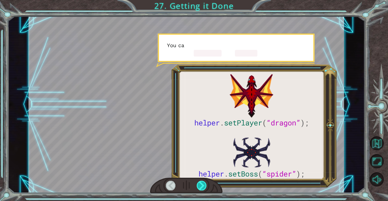
click at [201, 187] on div at bounding box center [202, 186] width 10 height 10
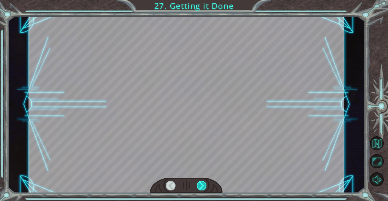
click at [201, 188] on div at bounding box center [202, 186] width 10 height 10
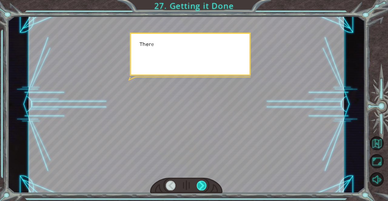
click at [201, 188] on div at bounding box center [202, 186] width 10 height 10
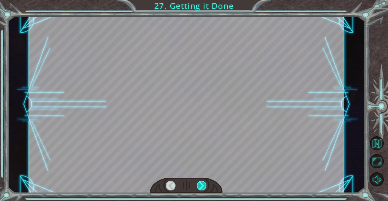
click at [201, 188] on div at bounding box center [202, 186] width 10 height 10
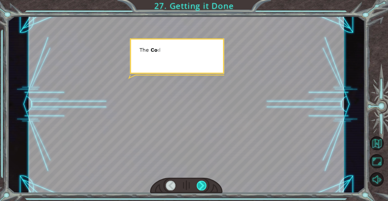
click at [201, 188] on div at bounding box center [202, 186] width 10 height 10
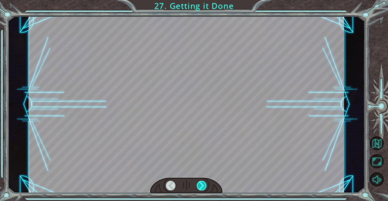
click at [201, 188] on div at bounding box center [202, 186] width 10 height 10
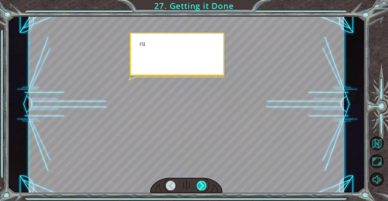
click at [200, 188] on div at bounding box center [202, 186] width 10 height 10
click at [201, 188] on div at bounding box center [202, 186] width 10 height 10
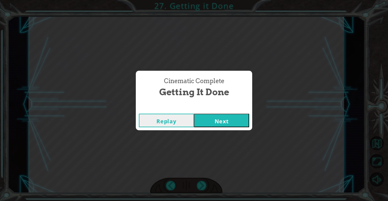
click at [202, 189] on div "Cinematic Complete Getting it Done Replay Next" at bounding box center [194, 100] width 388 height 201
click at [217, 124] on button "Next" at bounding box center [221, 121] width 55 height 14
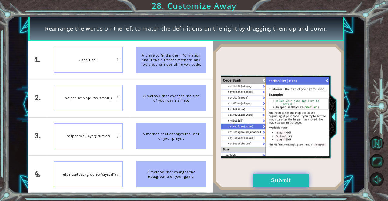
click at [278, 175] on button "Submit" at bounding box center [280, 181] width 55 height 14
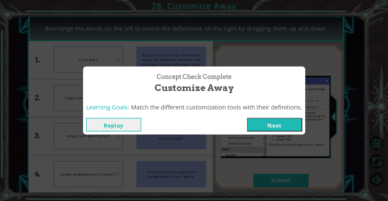
click at [268, 126] on button "Next" at bounding box center [274, 125] width 55 height 14
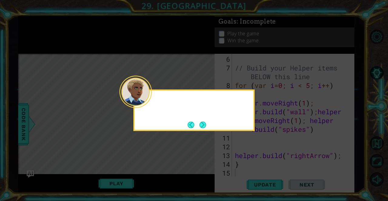
click at [151, 104] on div at bounding box center [135, 92] width 32 height 32
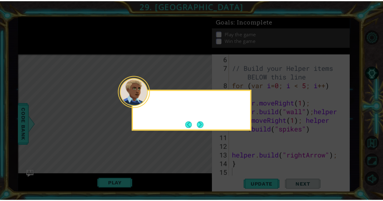
scroll to position [70, 0]
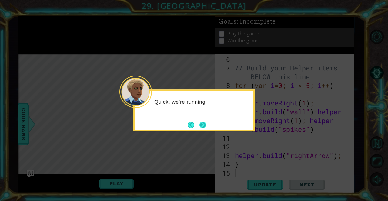
click at [206, 128] on button "Next" at bounding box center [202, 125] width 7 height 7
click at [206, 125] on button "Next" at bounding box center [202, 125] width 7 height 7
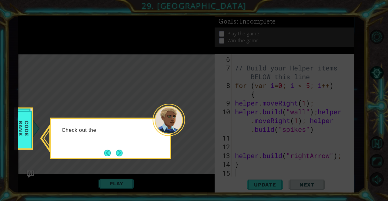
click at [127, 153] on div "Check out the" at bounding box center [110, 138] width 121 height 41
click at [121, 153] on button "Next" at bounding box center [119, 153] width 7 height 7
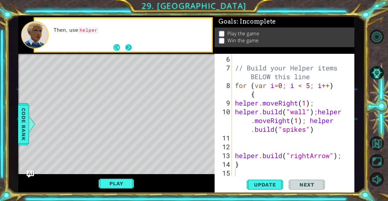
click at [130, 49] on button "Next" at bounding box center [128, 47] width 7 height 7
click at [130, 48] on button "Next" at bounding box center [128, 47] width 7 height 7
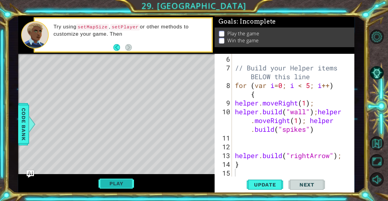
click at [120, 187] on button "Play" at bounding box center [115, 184] width 35 height 12
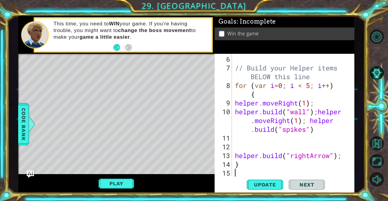
click at [116, 172] on div "Level Map" at bounding box center [158, 143] width 280 height 178
click at [115, 178] on div "Play" at bounding box center [116, 183] width 197 height 19
click at [116, 184] on button "Play" at bounding box center [115, 184] width 35 height 12
click at [319, 188] on button "Next" at bounding box center [306, 185] width 36 height 14
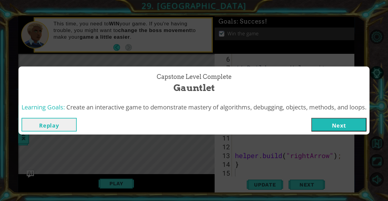
click at [344, 122] on button "Next" at bounding box center [338, 125] width 55 height 14
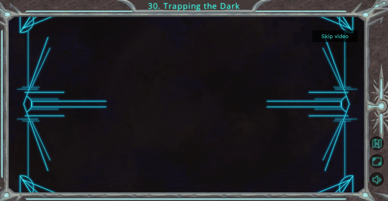
click at [329, 36] on button "Skip video" at bounding box center [334, 36] width 45 height 12
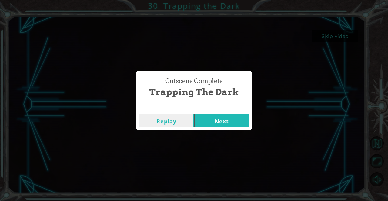
click at [214, 126] on button "Next" at bounding box center [221, 121] width 55 height 14
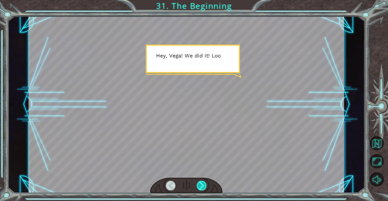
click at [199, 183] on div at bounding box center [202, 186] width 10 height 10
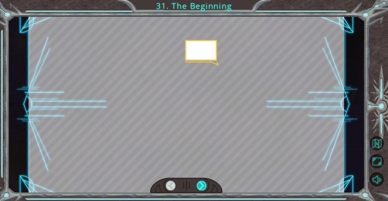
click at [200, 183] on div at bounding box center [202, 186] width 10 height 10
click at [200, 182] on div at bounding box center [202, 186] width 10 height 10
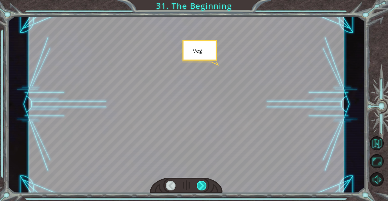
click at [200, 183] on div at bounding box center [202, 186] width 10 height 10
click at [201, 182] on div at bounding box center [202, 186] width 10 height 10
click at [201, 181] on div at bounding box center [202, 186] width 10 height 10
click at [201, 182] on div at bounding box center [202, 186] width 10 height 10
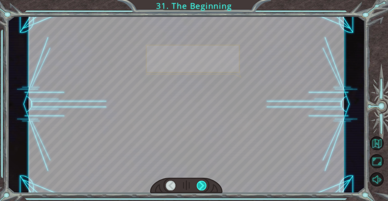
click at [201, 183] on div at bounding box center [202, 186] width 10 height 10
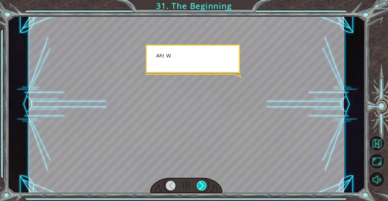
click at [201, 183] on div at bounding box center [202, 186] width 10 height 10
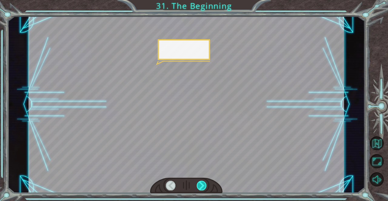
click at [201, 183] on div at bounding box center [202, 186] width 10 height 10
click at [201, 184] on div at bounding box center [202, 186] width 10 height 10
click at [201, 183] on div at bounding box center [202, 186] width 10 height 10
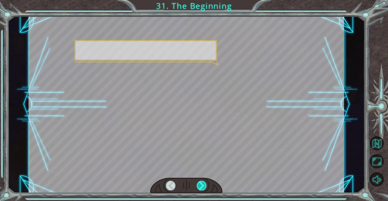
click at [201, 183] on div at bounding box center [202, 186] width 10 height 10
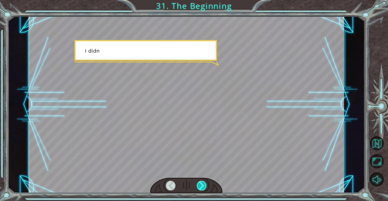
click at [202, 184] on div at bounding box center [202, 186] width 10 height 10
click at [202, 185] on div at bounding box center [202, 186] width 10 height 10
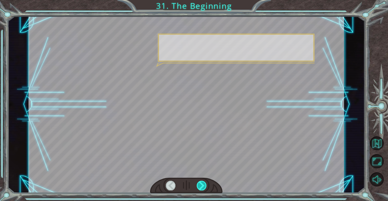
click at [203, 185] on div at bounding box center [202, 186] width 10 height 10
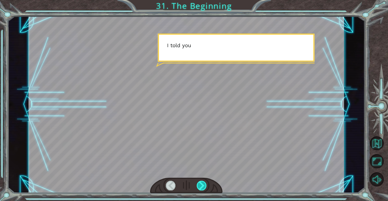
click at [203, 185] on div at bounding box center [202, 186] width 10 height 10
click at [204, 185] on div at bounding box center [202, 186] width 10 height 10
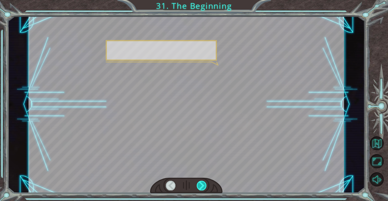
click at [204, 185] on div at bounding box center [202, 186] width 10 height 10
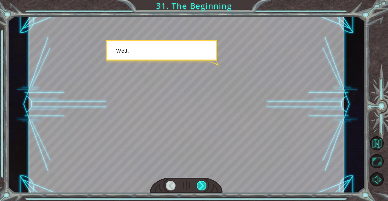
click at [204, 185] on div at bounding box center [202, 186] width 10 height 10
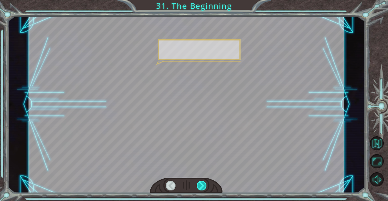
click at [204, 185] on div at bounding box center [202, 186] width 10 height 10
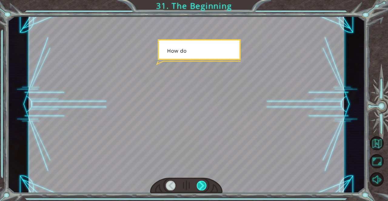
click at [204, 185] on div at bounding box center [202, 186] width 10 height 10
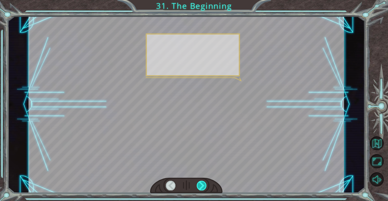
click at [203, 185] on div at bounding box center [202, 186] width 10 height 10
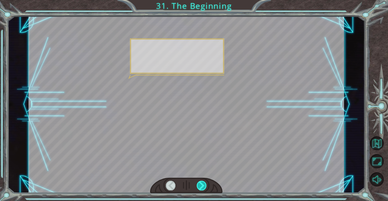
click at [201, 184] on div at bounding box center [202, 186] width 10 height 10
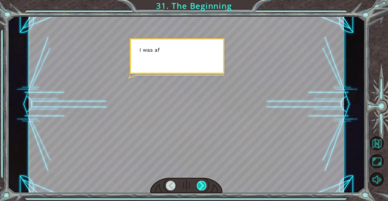
click at [201, 184] on div at bounding box center [202, 186] width 10 height 10
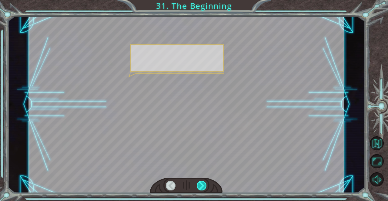
click at [201, 184] on div at bounding box center [202, 186] width 10 height 10
drag, startPoint x: 201, startPoint y: 184, endPoint x: 197, endPoint y: 184, distance: 3.9
click at [197, 184] on div at bounding box center [202, 186] width 10 height 10
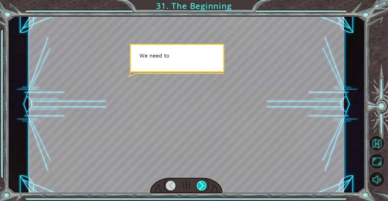
drag, startPoint x: 197, startPoint y: 184, endPoint x: 201, endPoint y: 184, distance: 3.6
click at [198, 184] on div at bounding box center [202, 186] width 10 height 10
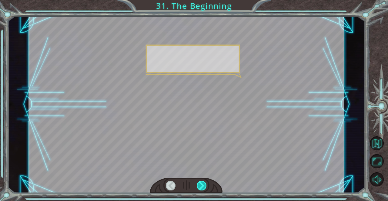
click at [201, 184] on div at bounding box center [202, 186] width 10 height 10
click at [202, 185] on div at bounding box center [202, 186] width 10 height 10
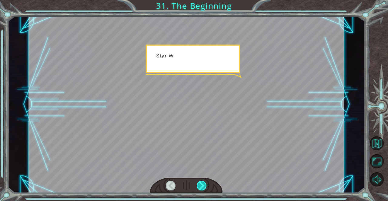
click at [204, 186] on div at bounding box center [202, 186] width 10 height 10
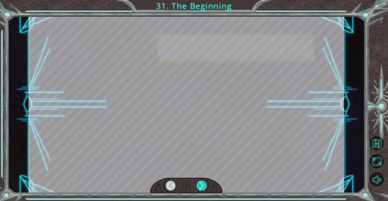
click at [205, 185] on div at bounding box center [202, 186] width 10 height 10
click at [205, 184] on div at bounding box center [202, 186] width 10 height 10
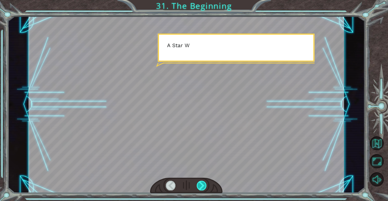
click at [205, 184] on div at bounding box center [202, 186] width 10 height 10
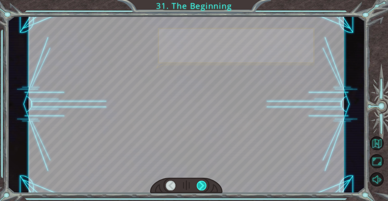
click at [205, 184] on div at bounding box center [202, 186] width 10 height 10
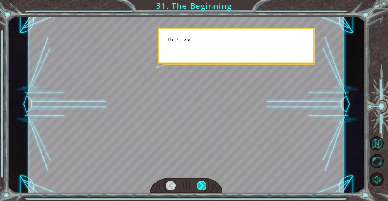
click at [204, 186] on div at bounding box center [202, 186] width 10 height 10
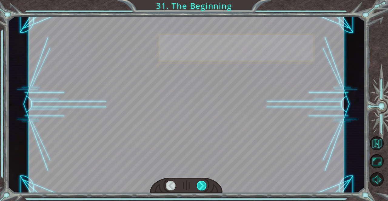
click at [204, 186] on div at bounding box center [202, 186] width 10 height 10
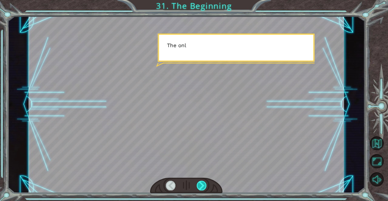
click at [204, 186] on div at bounding box center [202, 186] width 10 height 10
click at [205, 188] on div at bounding box center [202, 186] width 10 height 10
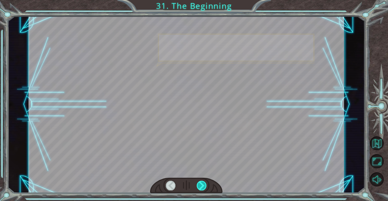
click at [205, 188] on div at bounding box center [202, 186] width 10 height 10
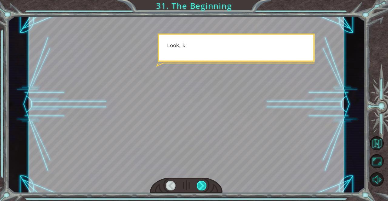
click at [205, 188] on div at bounding box center [202, 186] width 10 height 10
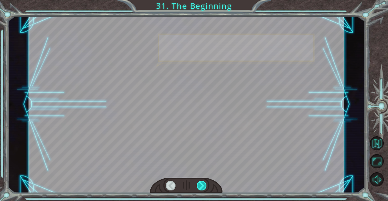
click at [205, 188] on div at bounding box center [202, 186] width 10 height 10
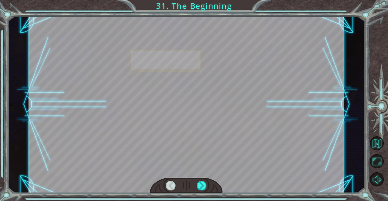
drag, startPoint x: 206, startPoint y: 188, endPoint x: 206, endPoint y: 194, distance: 6.1
click at [206, 191] on div at bounding box center [202, 186] width 10 height 10
click at [206, 194] on div "Temporary Text H e y , V e g a ! W e d i d i t ! L o o k a t t h e s u n ! . . …" at bounding box center [194, 100] width 388 height 201
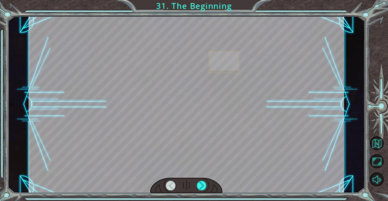
click at [196, 183] on div at bounding box center [186, 186] width 73 height 16
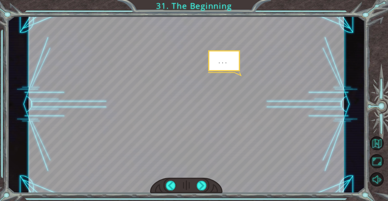
click at [195, 183] on div at bounding box center [186, 186] width 73 height 16
click at [196, 183] on div at bounding box center [186, 186] width 73 height 16
click at [197, 184] on div at bounding box center [202, 186] width 10 height 10
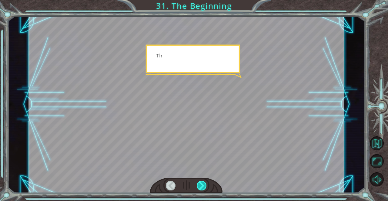
click at [198, 185] on div at bounding box center [202, 186] width 10 height 10
click at [199, 186] on div at bounding box center [202, 186] width 10 height 10
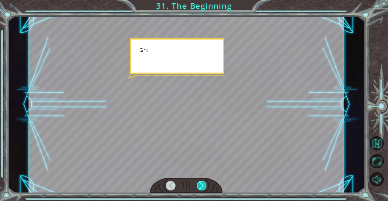
click at [200, 187] on div at bounding box center [202, 186] width 10 height 10
click at [200, 188] on div at bounding box center [202, 186] width 10 height 10
click at [202, 188] on div at bounding box center [202, 186] width 10 height 10
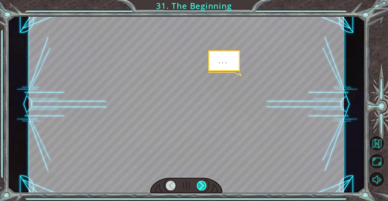
click at [203, 189] on div at bounding box center [202, 186] width 10 height 10
click at [203, 190] on div at bounding box center [202, 186] width 10 height 10
click at [203, 191] on div at bounding box center [202, 186] width 10 height 10
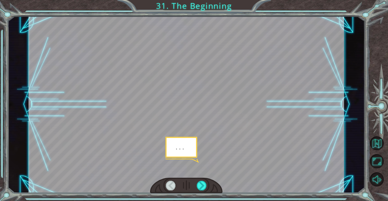
click at [204, 191] on div at bounding box center [186, 186] width 73 height 16
click at [204, 190] on div at bounding box center [202, 186] width 10 height 10
click at [203, 190] on div at bounding box center [202, 186] width 10 height 10
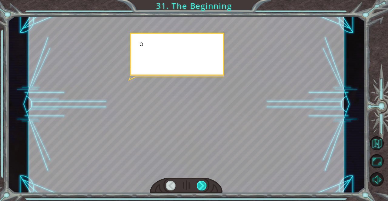
click at [203, 190] on div at bounding box center [202, 186] width 10 height 10
click at [203, 189] on div at bounding box center [202, 186] width 10 height 10
click at [202, 188] on div at bounding box center [202, 186] width 10 height 10
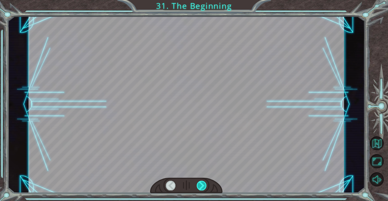
click at [202, 187] on div at bounding box center [202, 186] width 10 height 10
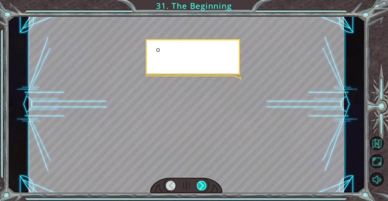
click at [202, 187] on div at bounding box center [202, 186] width 10 height 10
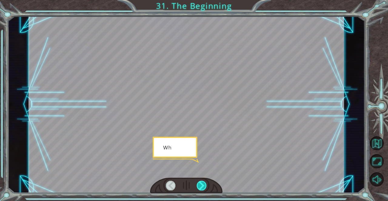
click at [202, 187] on div at bounding box center [202, 186] width 10 height 10
click at [202, 186] on div at bounding box center [202, 186] width 10 height 10
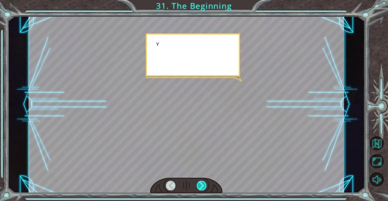
click at [202, 186] on div at bounding box center [202, 186] width 10 height 10
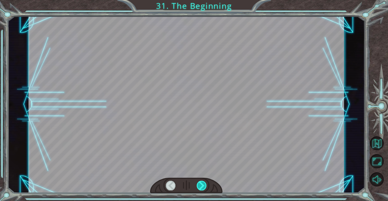
click at [202, 185] on div at bounding box center [202, 186] width 10 height 10
click at [201, 183] on div at bounding box center [202, 186] width 10 height 10
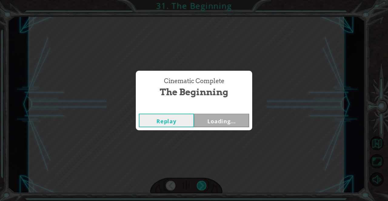
click at [201, 0] on div "Temporary Text H e y , V e g a ! W e d i d i t ! L o o k a t t h e s u n ! . . …" at bounding box center [194, 0] width 388 height 0
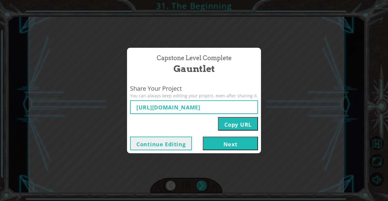
click at [201, 183] on div "Capstone Level Complete Gauntlet Share Your Project You can always keep editing…" at bounding box center [194, 100] width 388 height 201
click at [218, 141] on button "Next" at bounding box center [230, 144] width 55 height 14
